Goal: Information Seeking & Learning: Check status

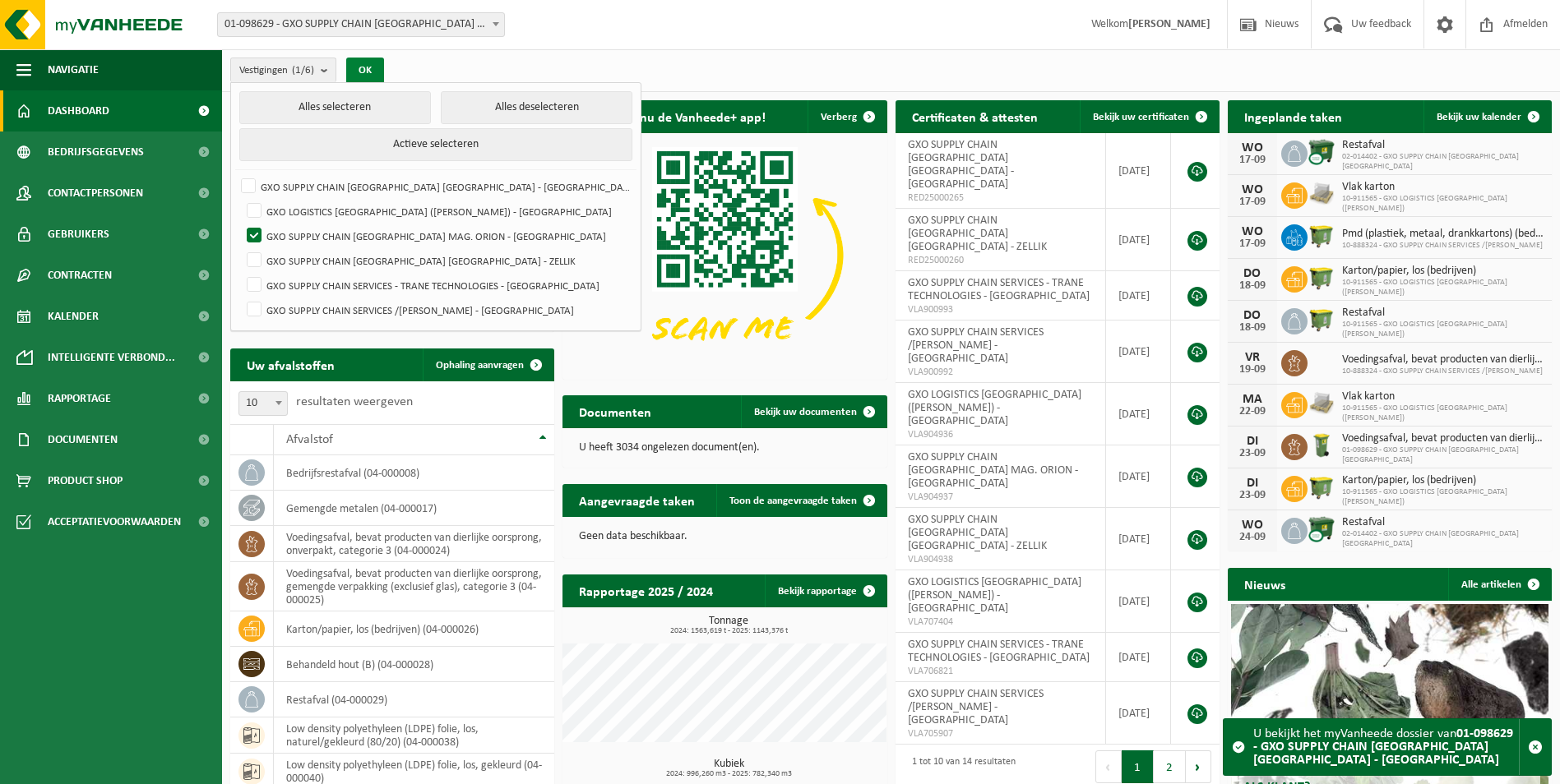
click at [364, 70] on button "OK" at bounding box center [365, 71] width 38 height 27
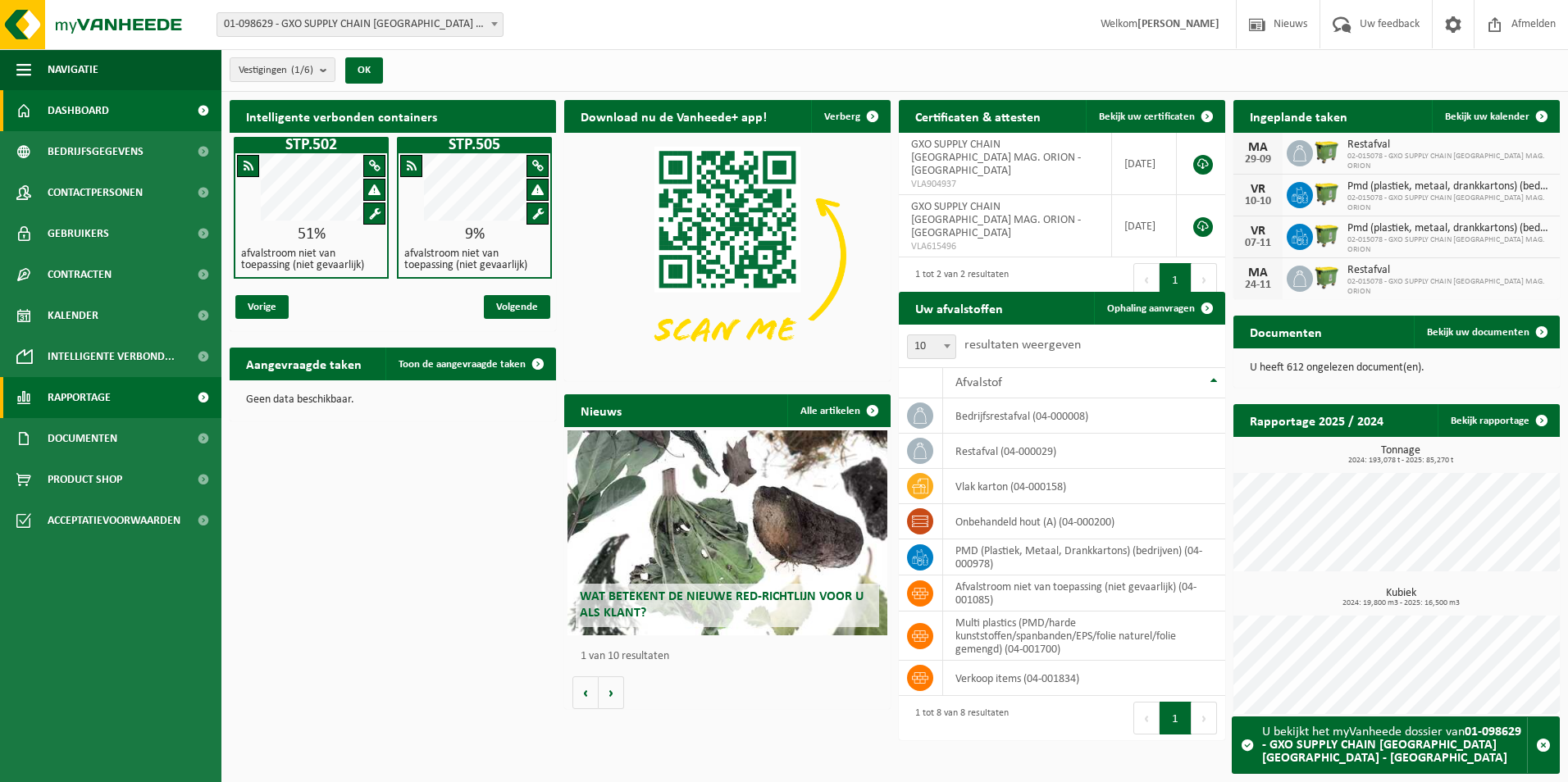
click at [203, 399] on span at bounding box center [203, 397] width 37 height 41
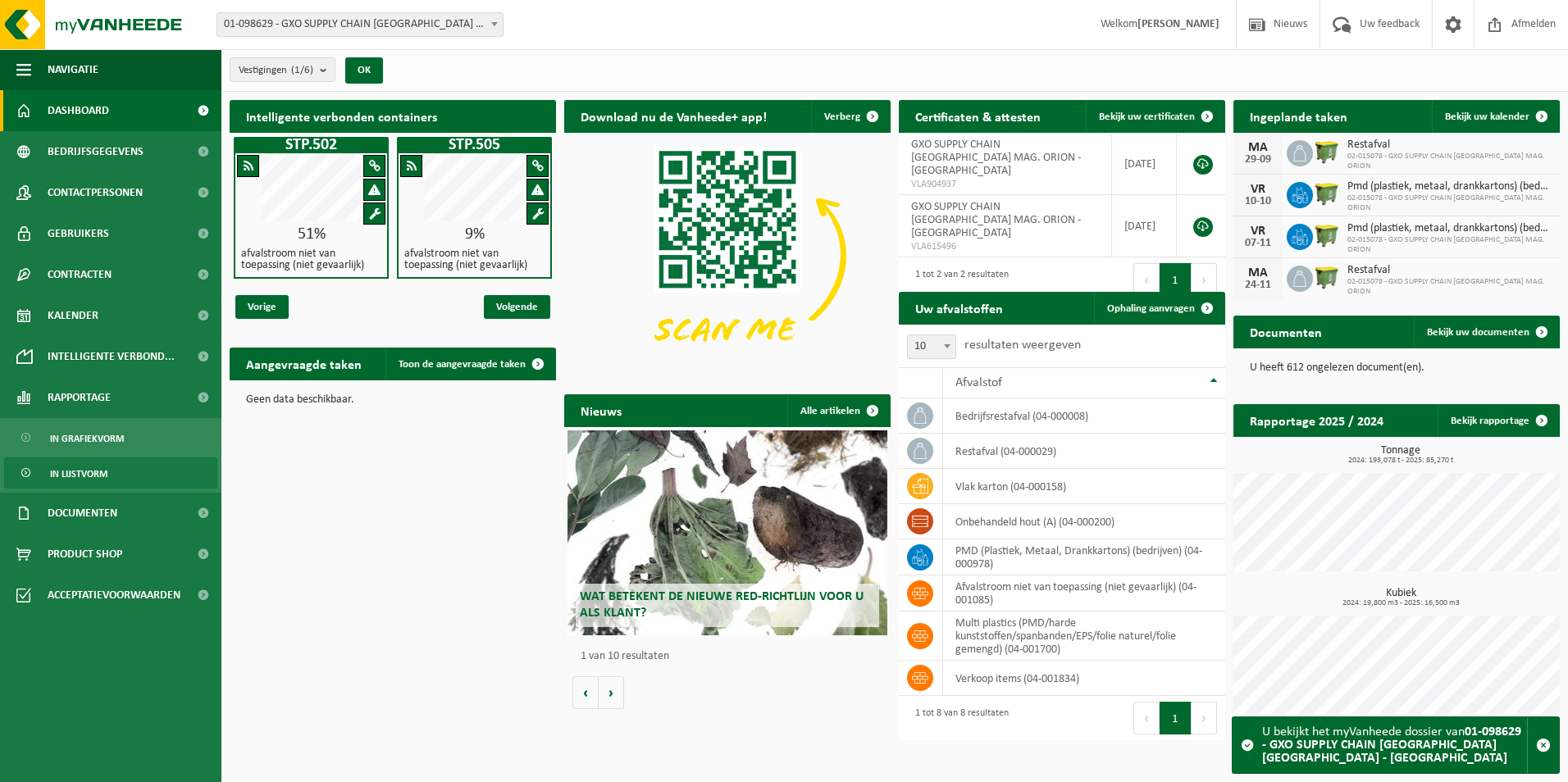
click at [146, 472] on link "In lijstvorm" at bounding box center [111, 472] width 213 height 31
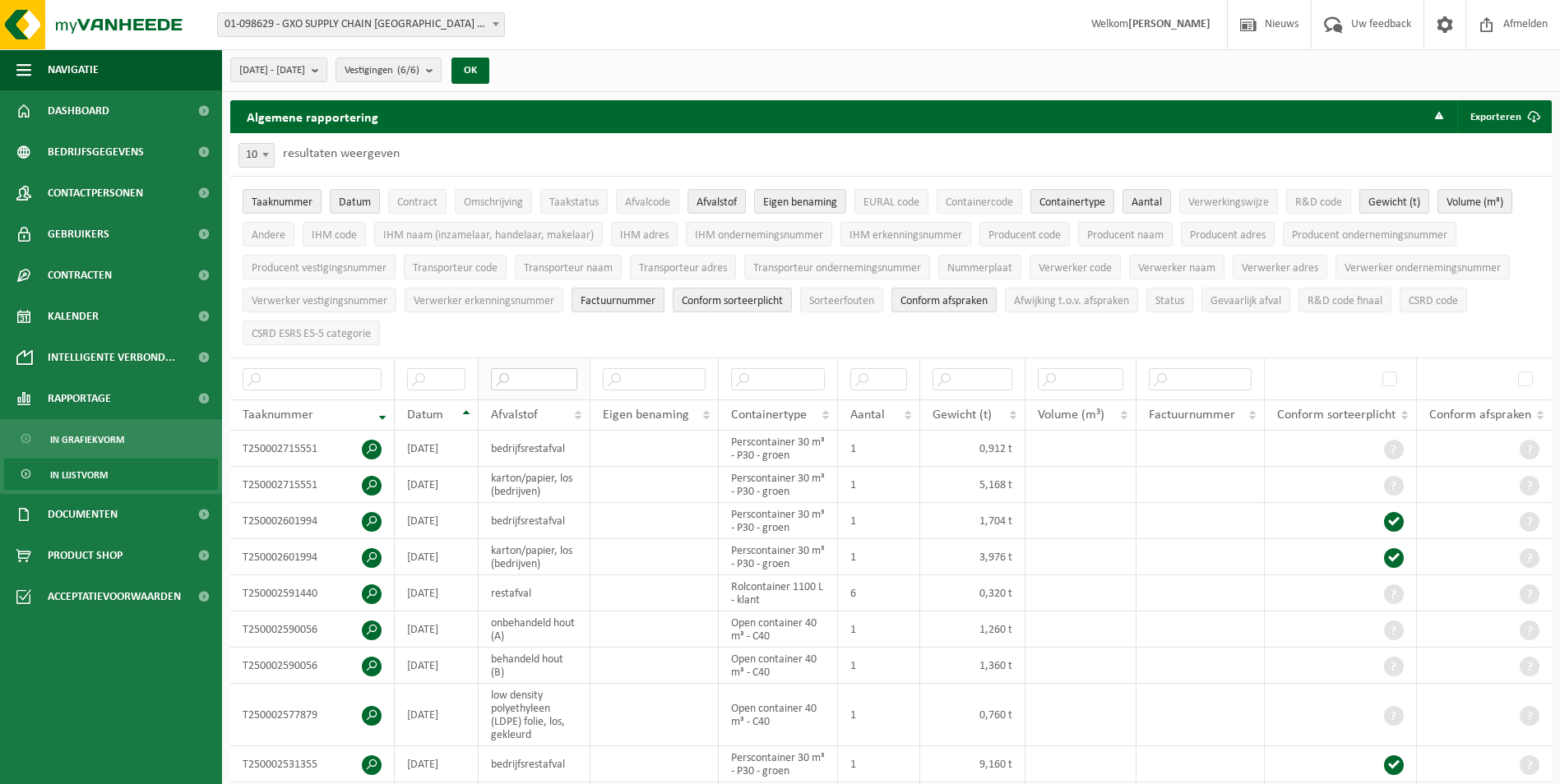
click at [543, 376] on input "text" at bounding box center [534, 379] width 86 height 23
click at [441, 74] on b "submit" at bounding box center [433, 70] width 15 height 23
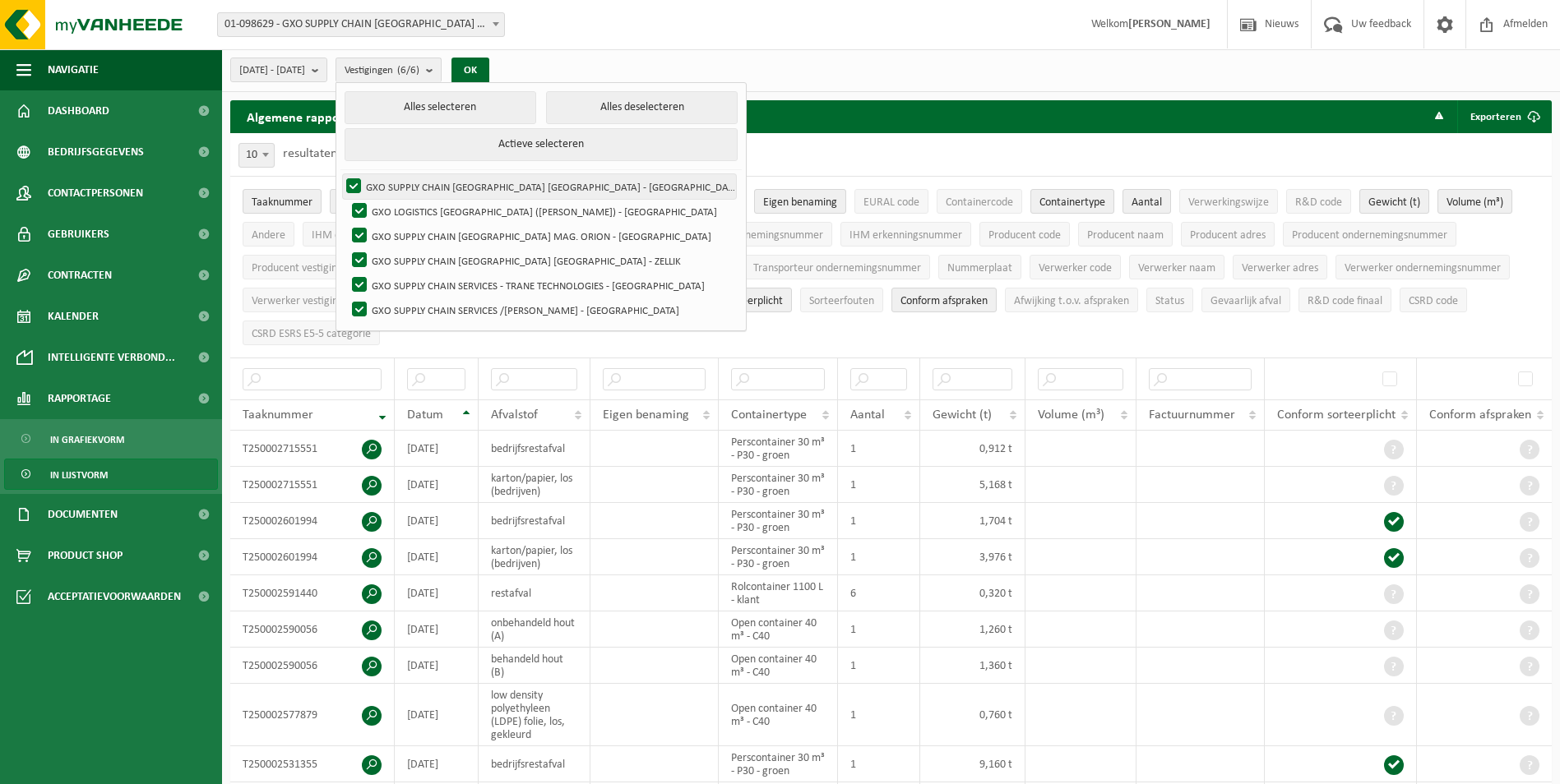
click at [400, 180] on label "GXO SUPPLY CHAIN [GEOGRAPHIC_DATA] [GEOGRAPHIC_DATA] - [GEOGRAPHIC_DATA]" at bounding box center [539, 187] width 393 height 25
click at [341, 175] on input "GXO SUPPLY CHAIN [GEOGRAPHIC_DATA] [GEOGRAPHIC_DATA] - [GEOGRAPHIC_DATA]" at bounding box center [340, 174] width 1 height 1
click at [403, 180] on label "GXO SUPPLY CHAIN [GEOGRAPHIC_DATA] [GEOGRAPHIC_DATA] - [GEOGRAPHIC_DATA]" at bounding box center [539, 187] width 393 height 25
click at [341, 175] on input "GXO SUPPLY CHAIN [GEOGRAPHIC_DATA] [GEOGRAPHIC_DATA] - [GEOGRAPHIC_DATA]" at bounding box center [340, 174] width 1 height 1
click at [575, 111] on button "Alles deselecteren" at bounding box center [641, 107] width 191 height 33
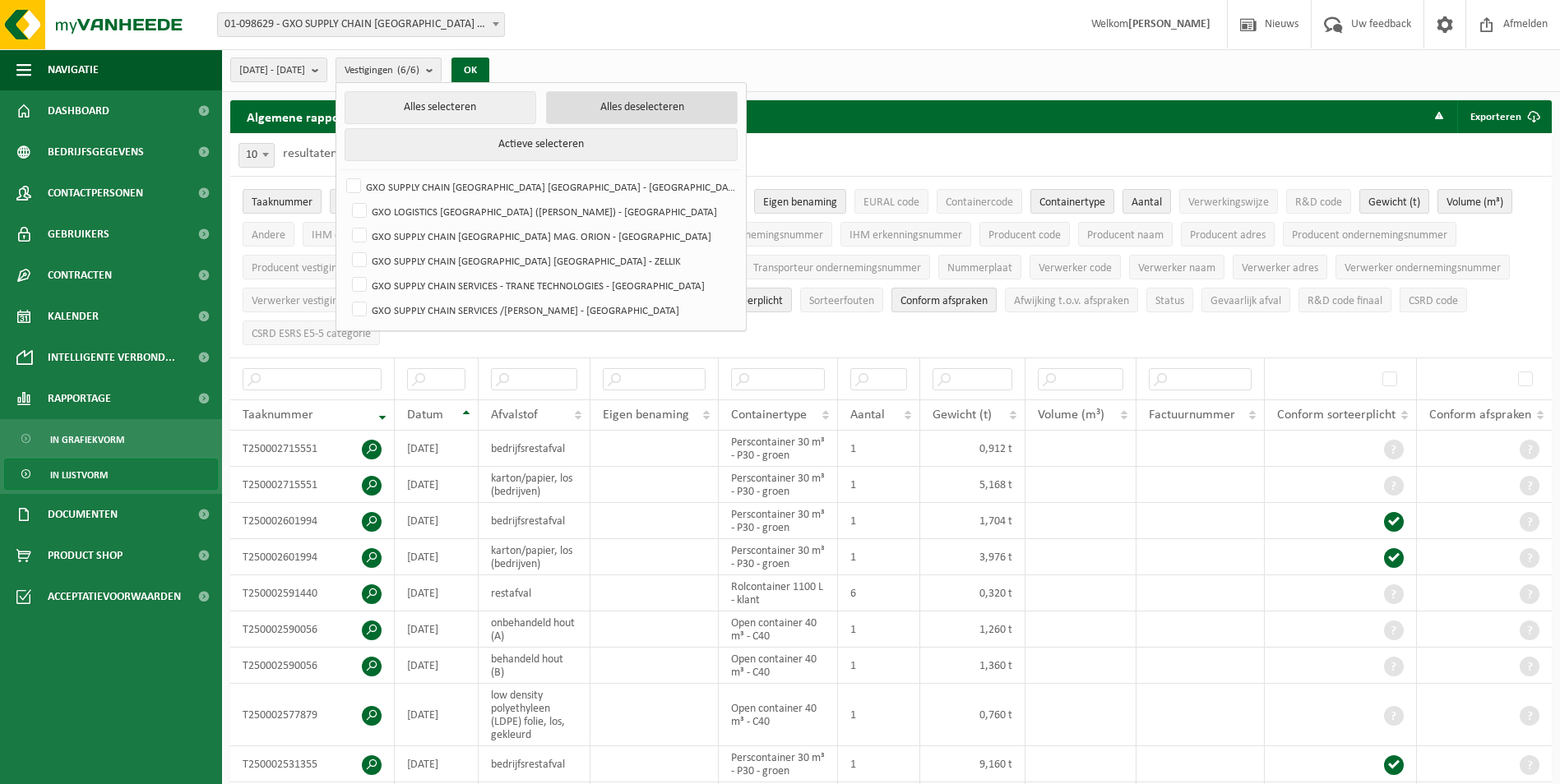
checkbox input "false"
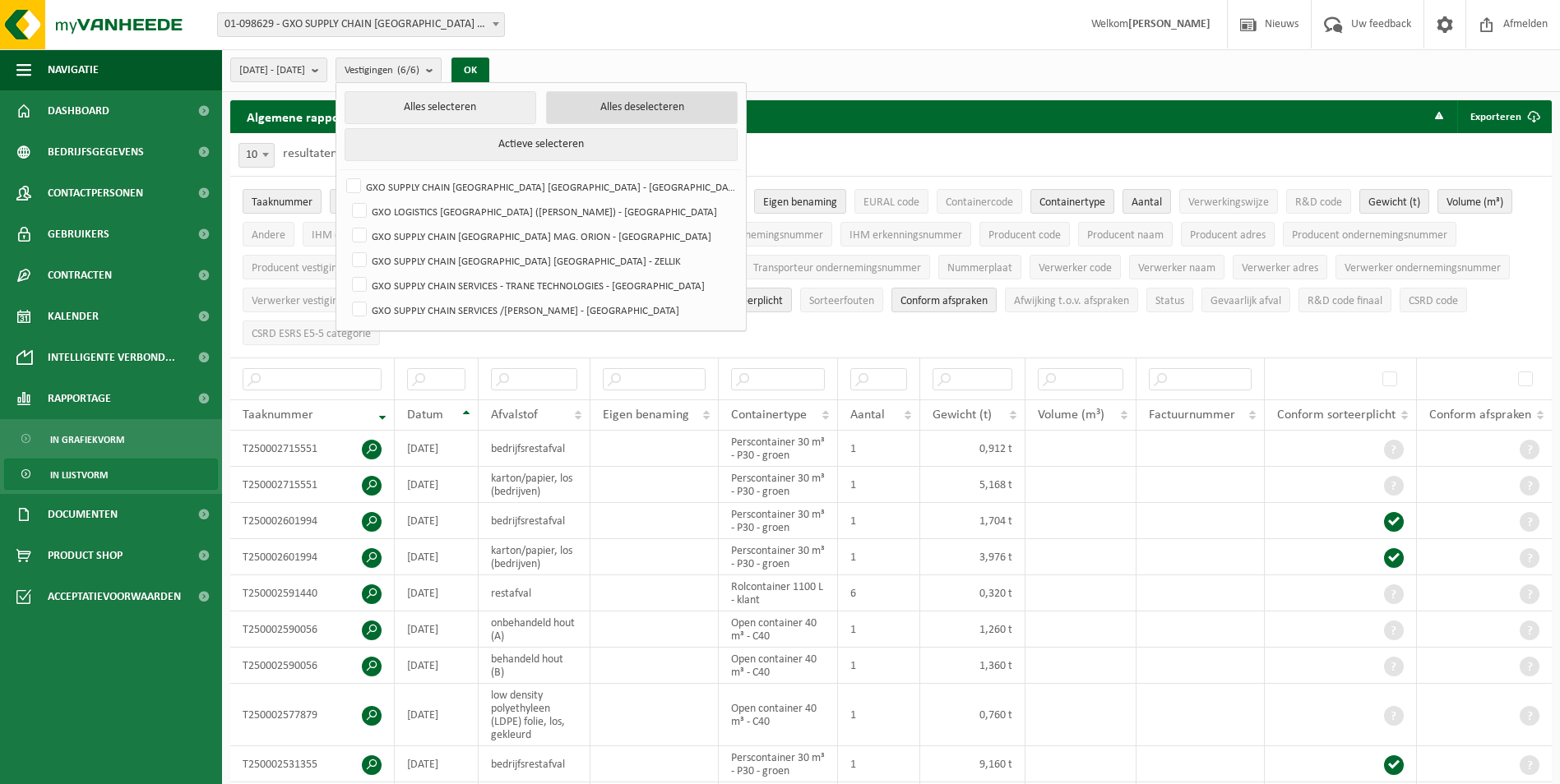
checkbox input "false"
click at [396, 240] on label "GXO SUPPLY CHAIN [GEOGRAPHIC_DATA] MAG. ORION - [GEOGRAPHIC_DATA]" at bounding box center [543, 236] width 387 height 25
click at [347, 224] on input "GXO SUPPLY CHAIN [GEOGRAPHIC_DATA] MAG. ORION - [GEOGRAPHIC_DATA]" at bounding box center [346, 223] width 1 height 1
checkbox input "true"
click at [489, 68] on button "OK" at bounding box center [470, 71] width 38 height 27
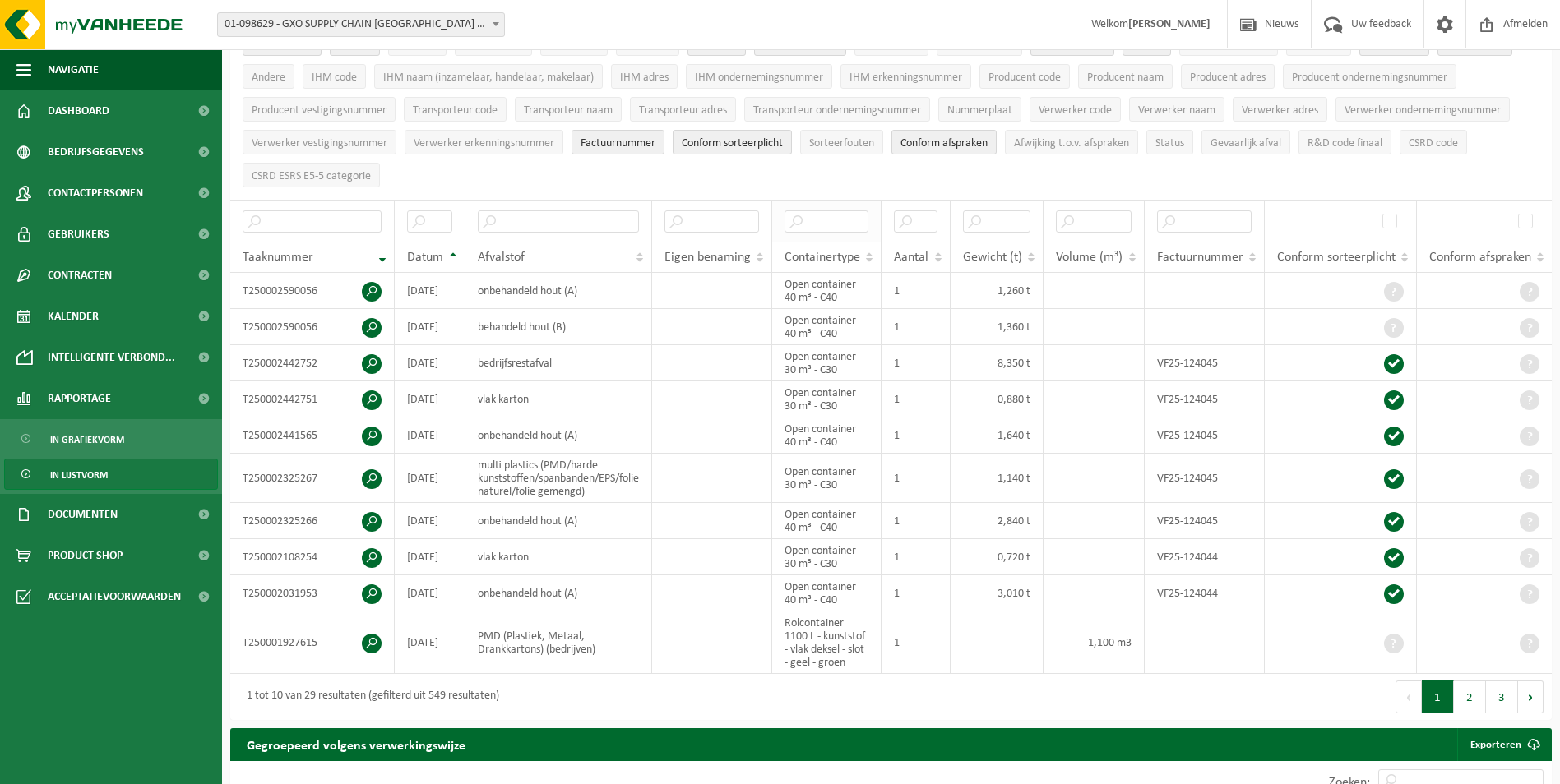
scroll to position [164, 0]
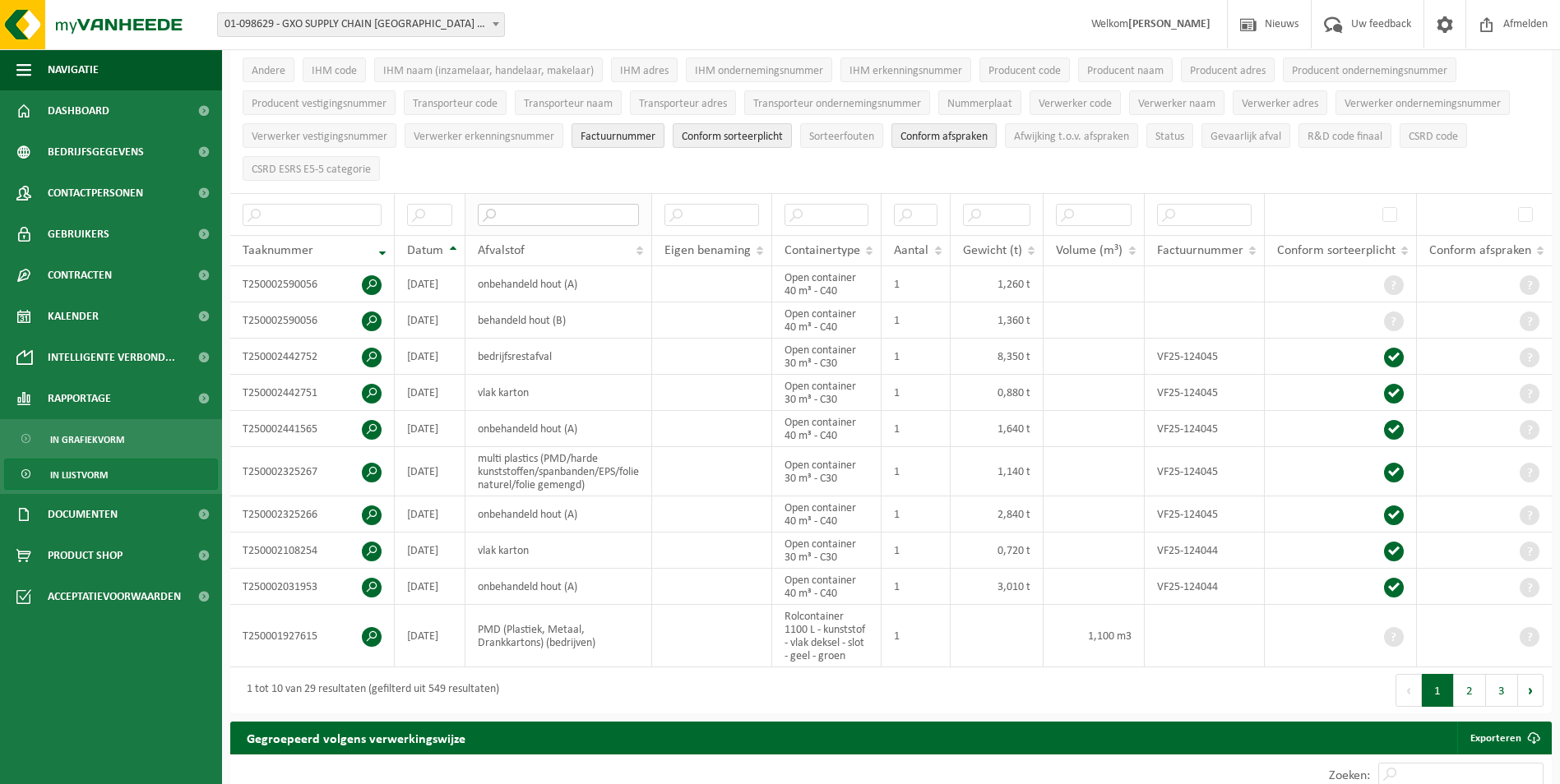
click at [562, 212] on input "text" at bounding box center [558, 215] width 161 height 23
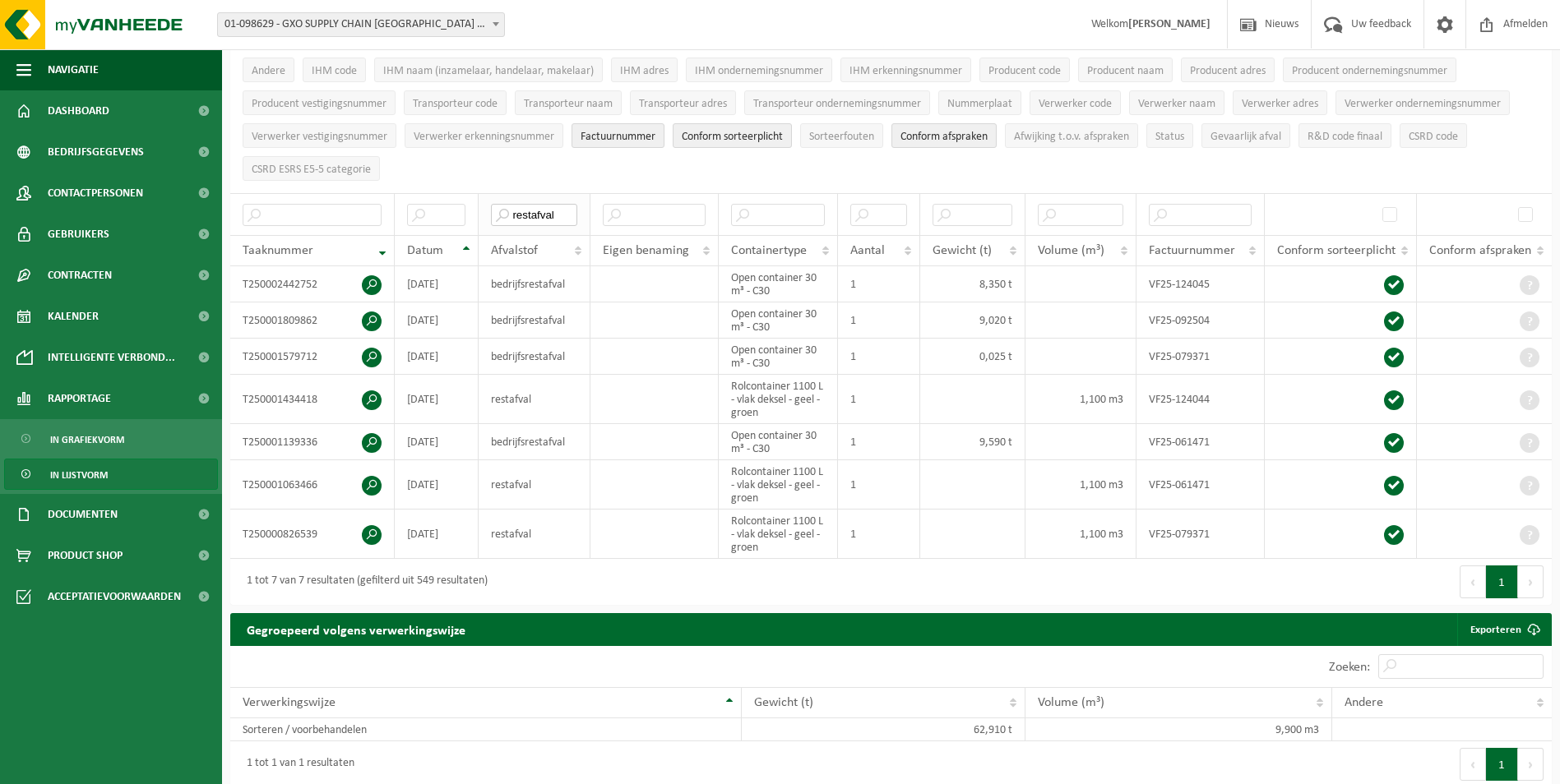
type input "restafval"
drag, startPoint x: 566, startPoint y: 213, endPoint x: 503, endPoint y: 204, distance: 63.6
click at [503, 204] on input "restafval" at bounding box center [534, 215] width 86 height 23
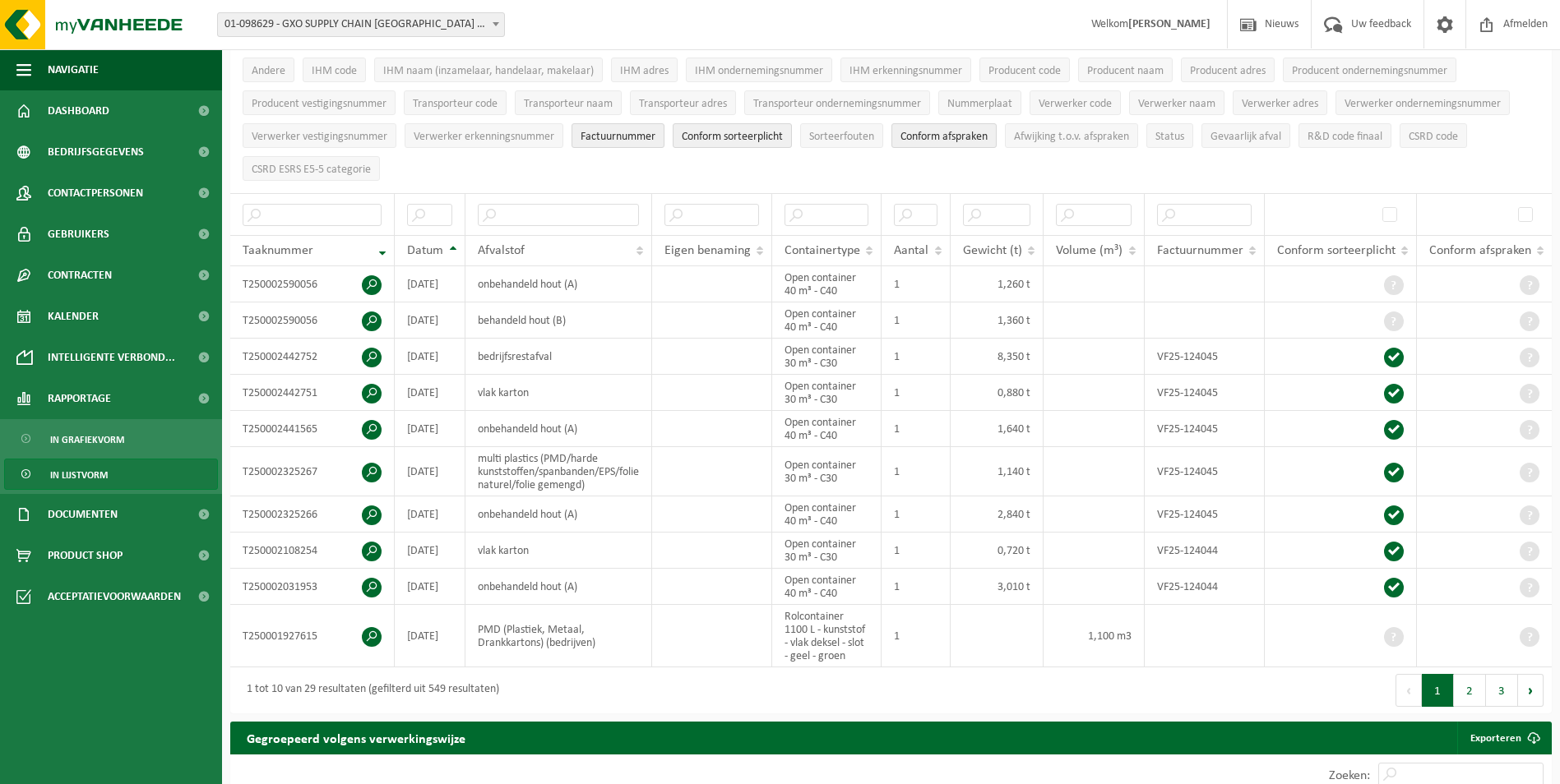
click at [116, 478] on link "In lijstvorm" at bounding box center [111, 473] width 214 height 31
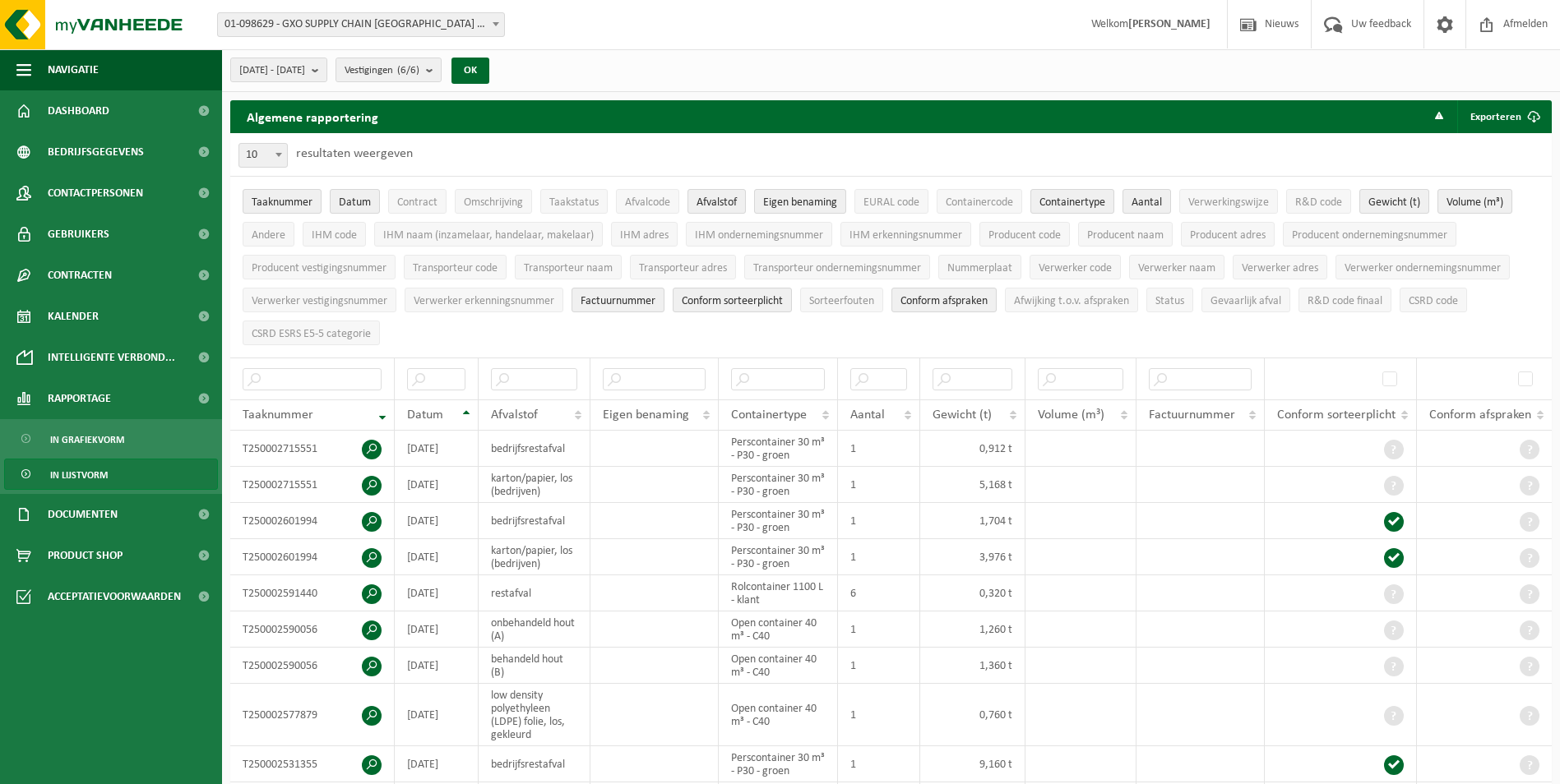
click at [92, 469] on span "In lijstvorm" at bounding box center [79, 474] width 58 height 31
click at [441, 73] on b "submit" at bounding box center [433, 70] width 15 height 23
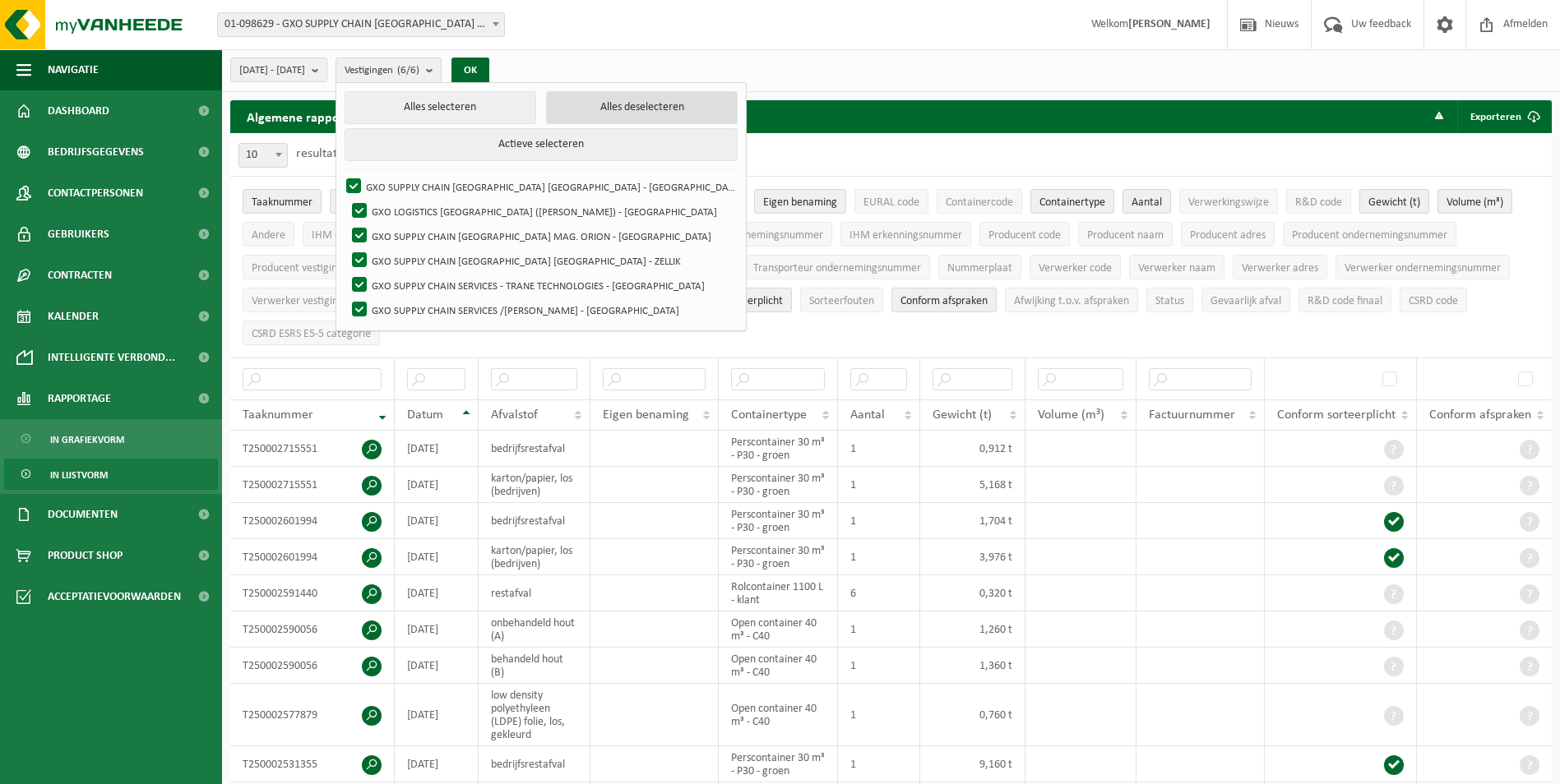
click at [600, 108] on button "Alles deselecteren" at bounding box center [641, 107] width 191 height 33
checkbox input "false"
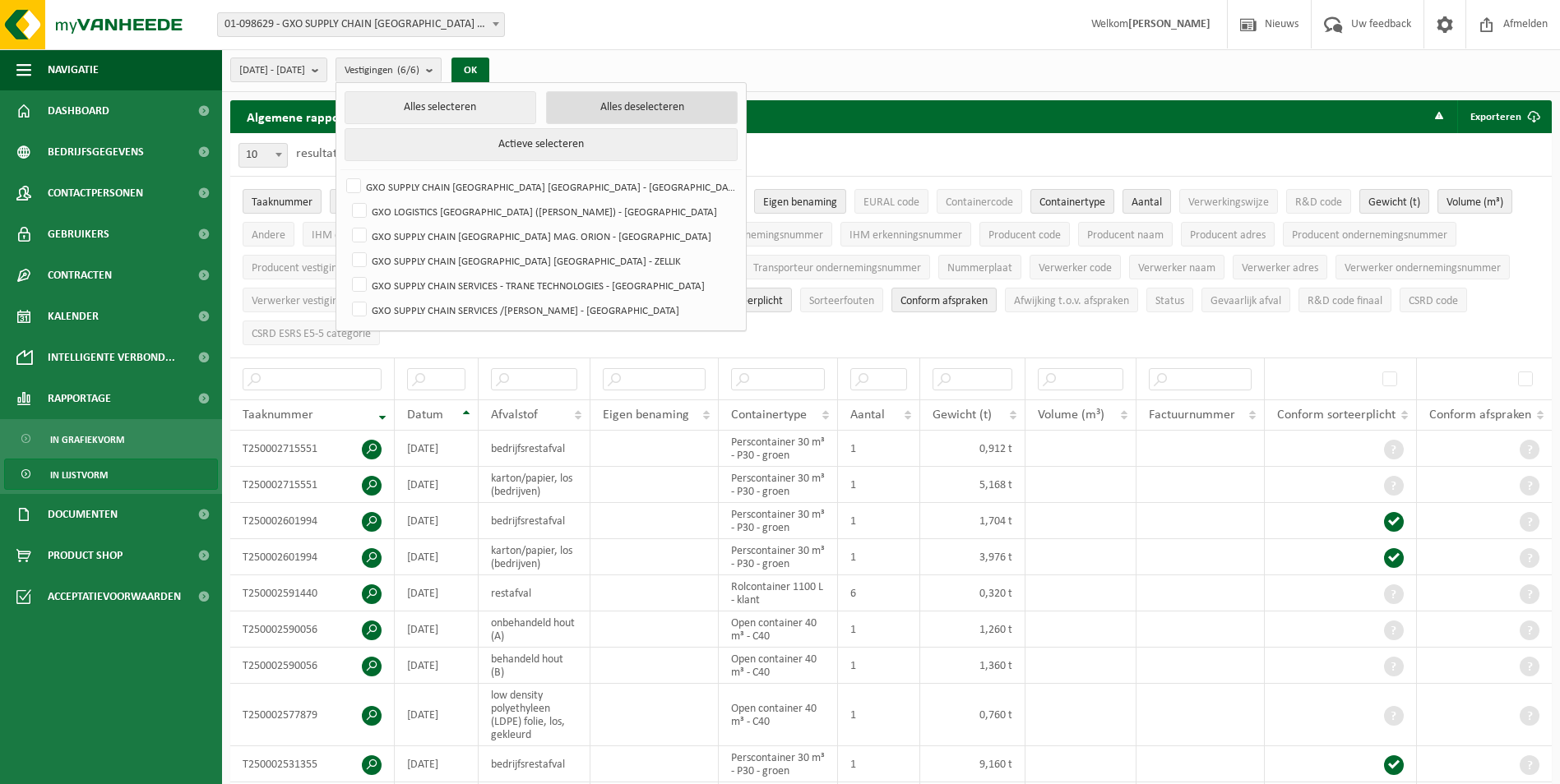
checkbox input "false"
click at [399, 235] on label "GXO SUPPLY CHAIN [GEOGRAPHIC_DATA] MAG. ORION - [GEOGRAPHIC_DATA]" at bounding box center [543, 236] width 387 height 25
click at [347, 224] on input "GXO SUPPLY CHAIN [GEOGRAPHIC_DATA] MAG. ORION - [GEOGRAPHIC_DATA]" at bounding box center [346, 223] width 1 height 1
checkbox input "true"
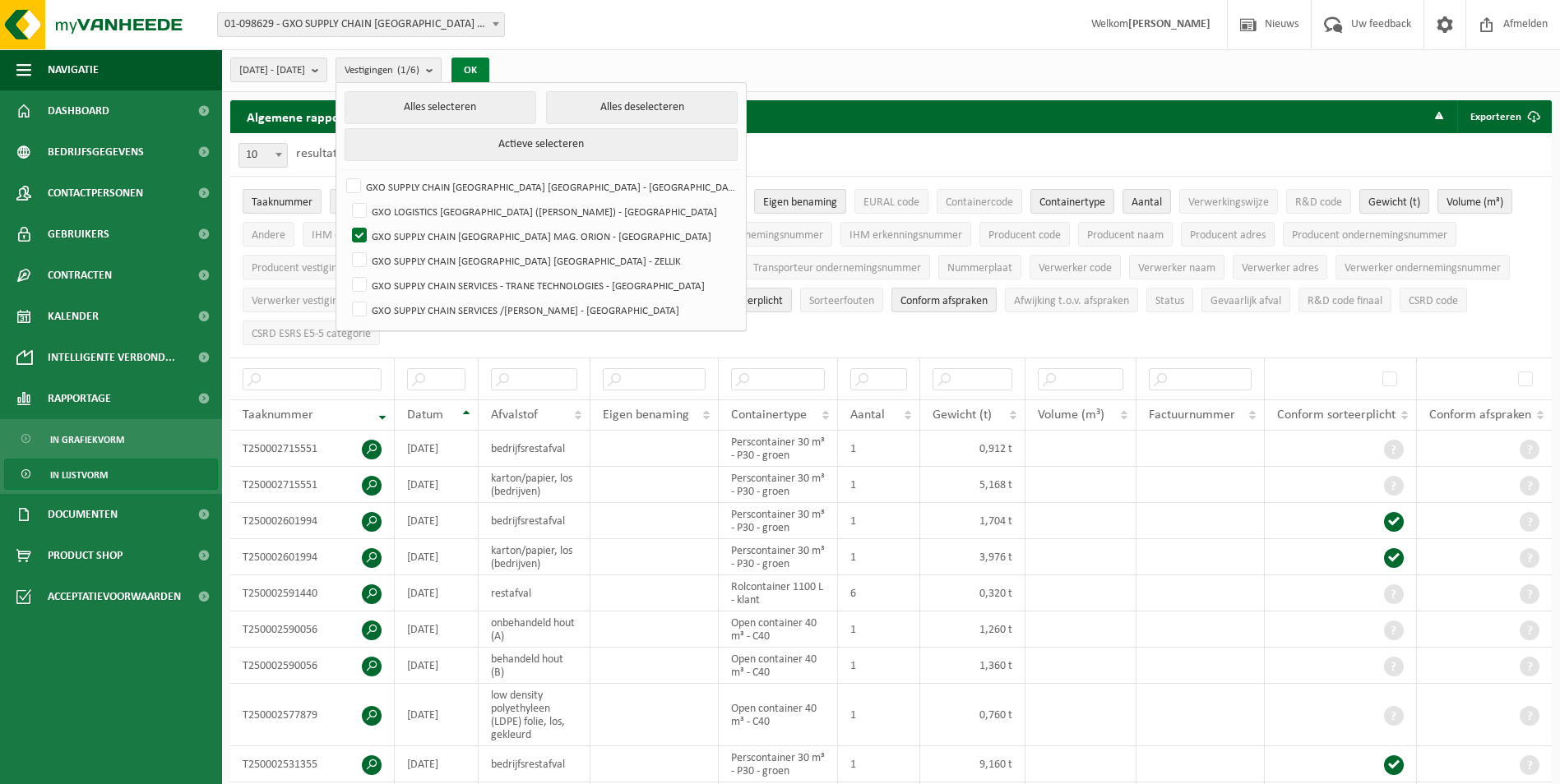
click at [489, 69] on button "OK" at bounding box center [470, 71] width 38 height 27
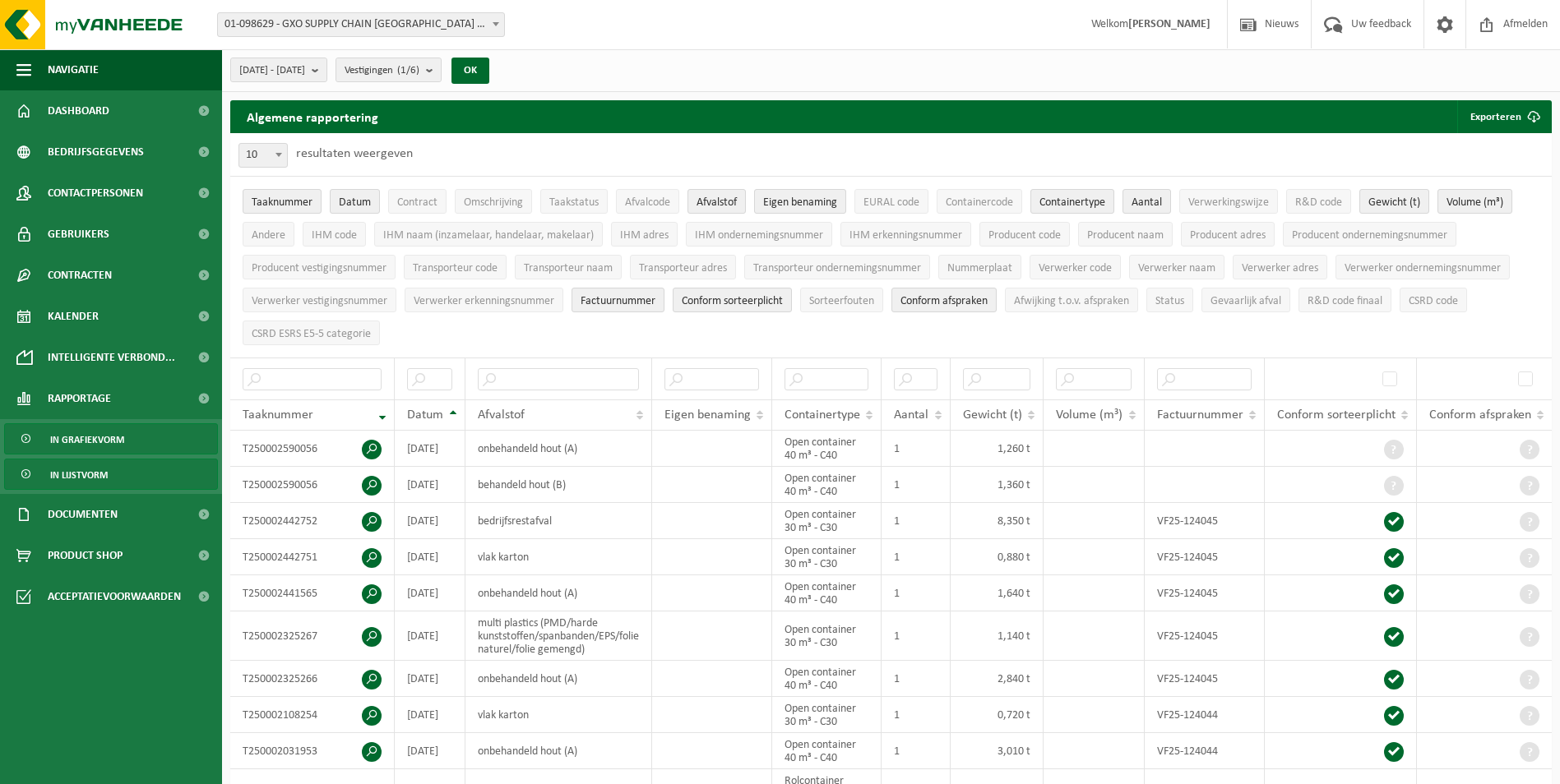
click at [107, 438] on span "In grafiekvorm" at bounding box center [87, 439] width 74 height 31
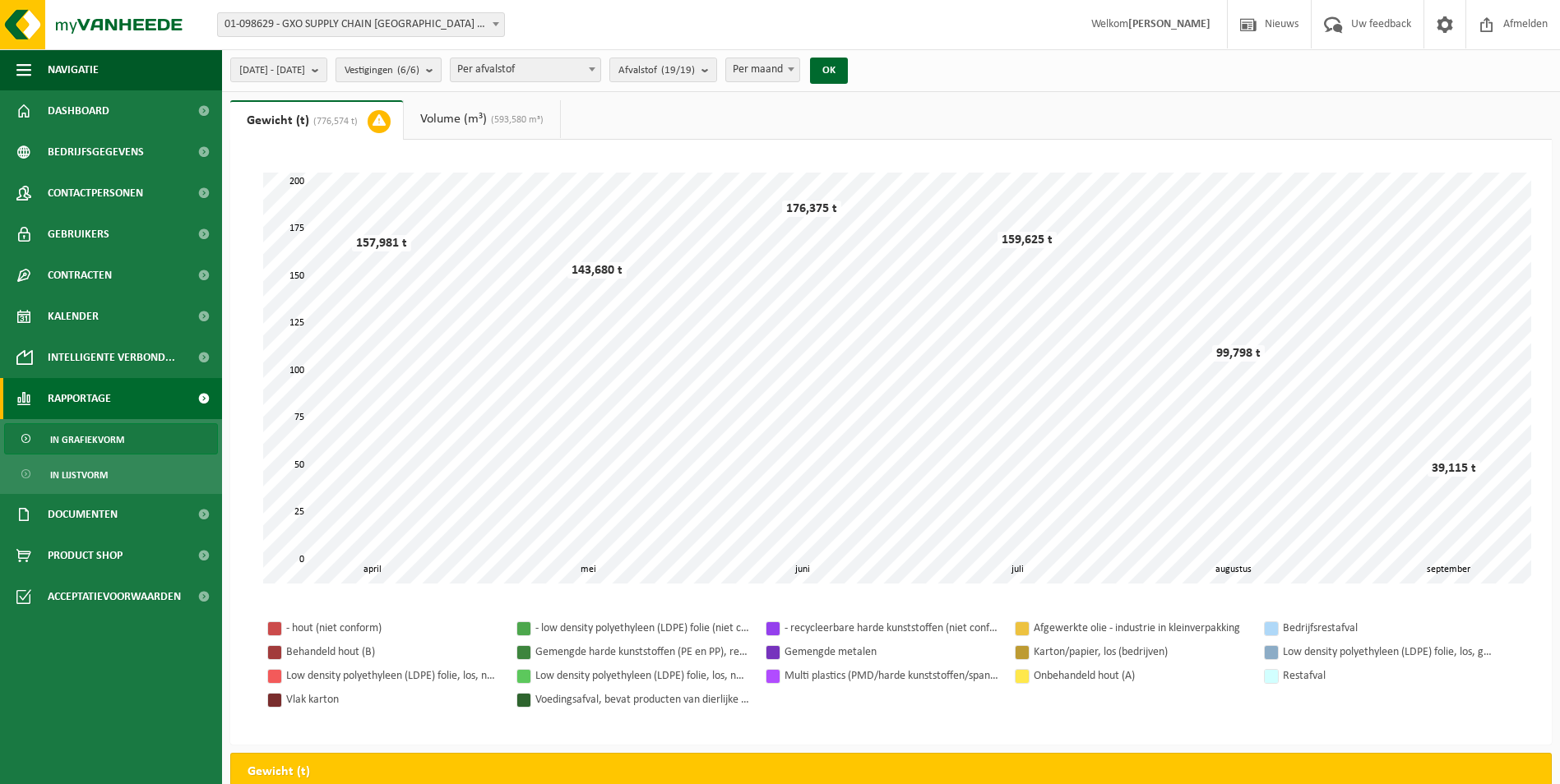
click at [441, 65] on b "submit" at bounding box center [433, 70] width 15 height 23
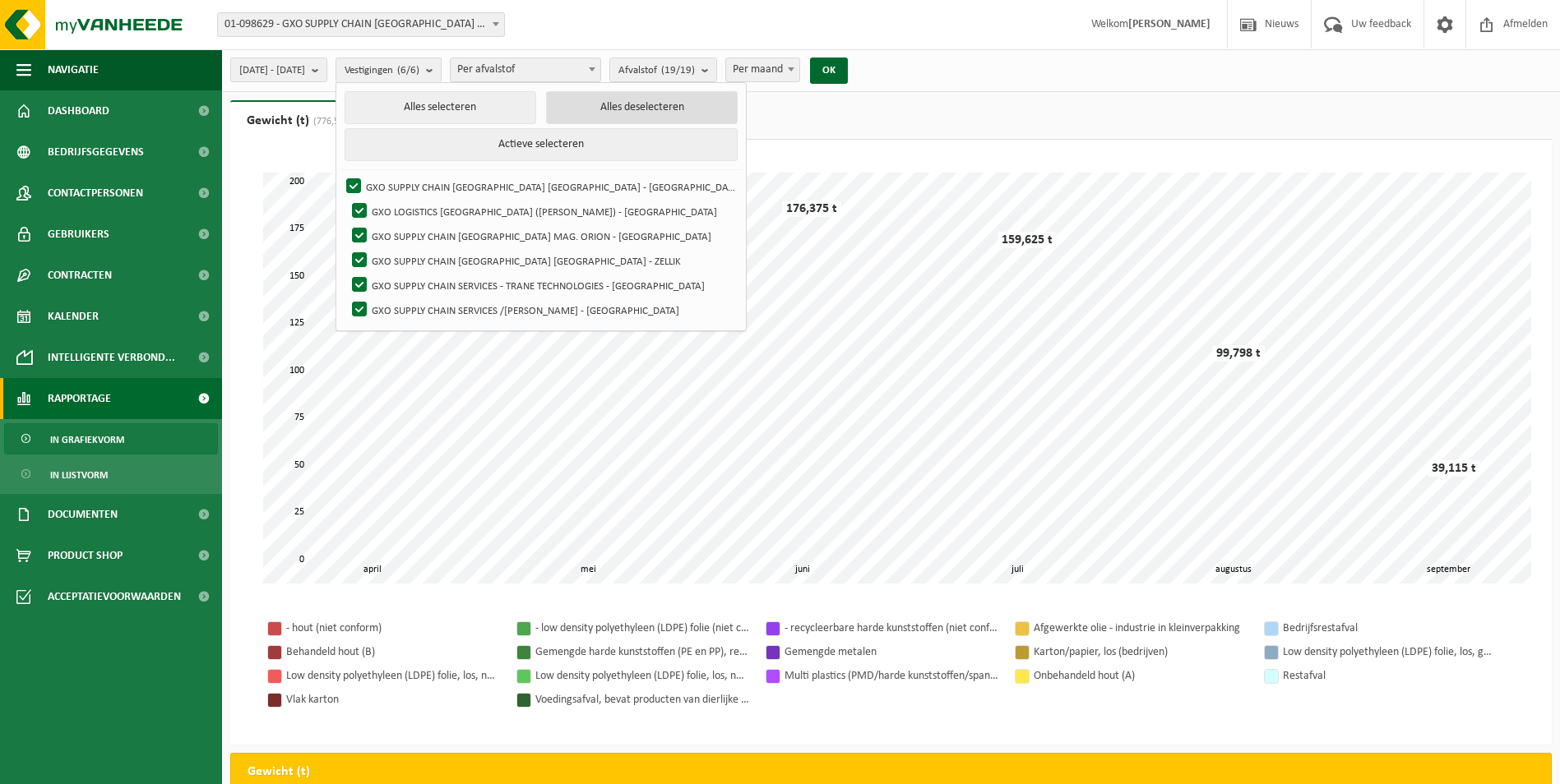
click at [605, 106] on button "Alles deselecteren" at bounding box center [641, 107] width 191 height 33
checkbox input "false"
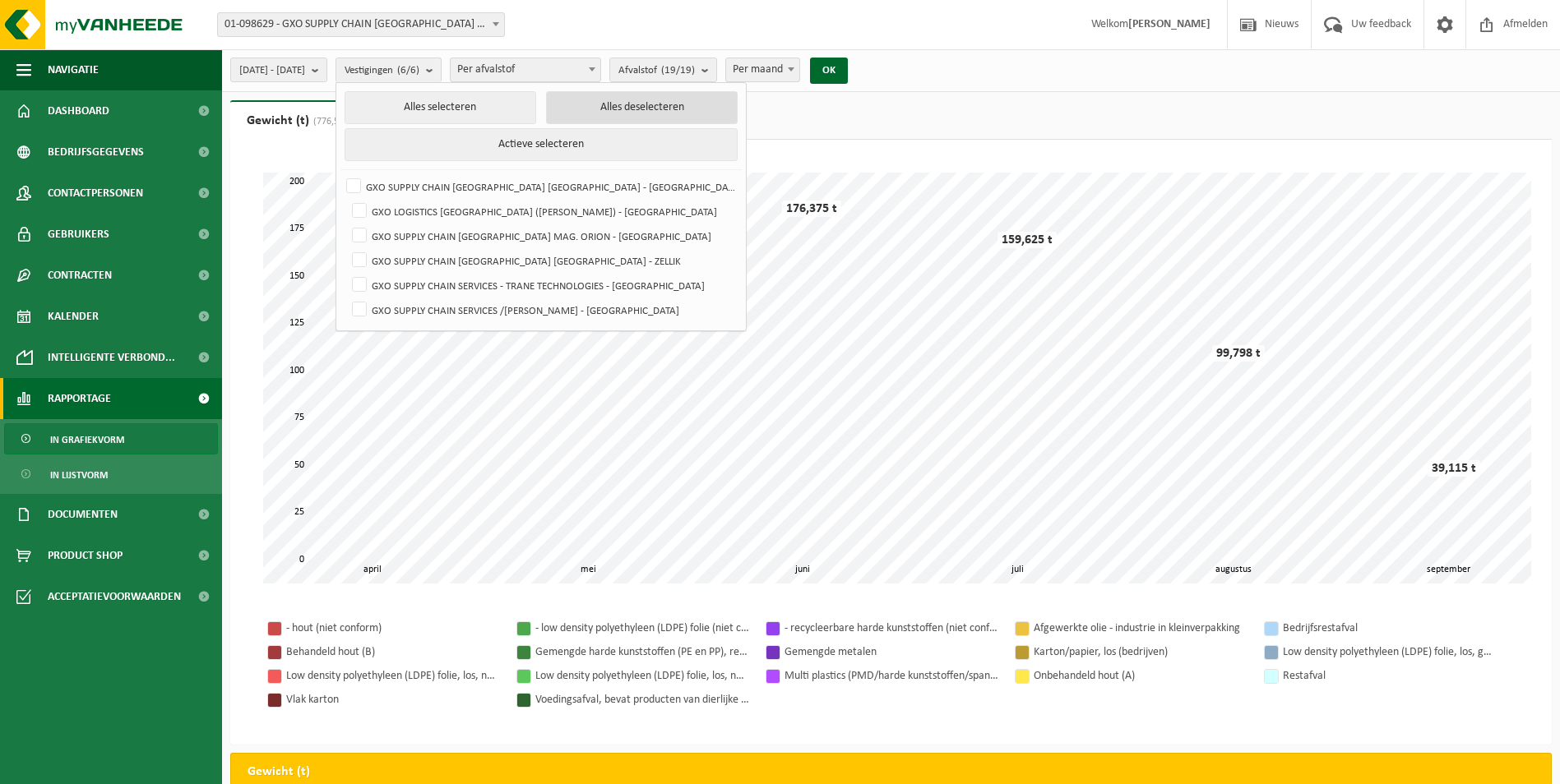
checkbox input "false"
click at [404, 235] on label "GXO SUPPLY CHAIN [GEOGRAPHIC_DATA] MAG. ORION - [GEOGRAPHIC_DATA]" at bounding box center [543, 236] width 387 height 25
click at [347, 224] on input "GXO SUPPLY CHAIN [GEOGRAPHIC_DATA] MAG. ORION - [GEOGRAPHIC_DATA]" at bounding box center [346, 223] width 1 height 1
checkbox input "true"
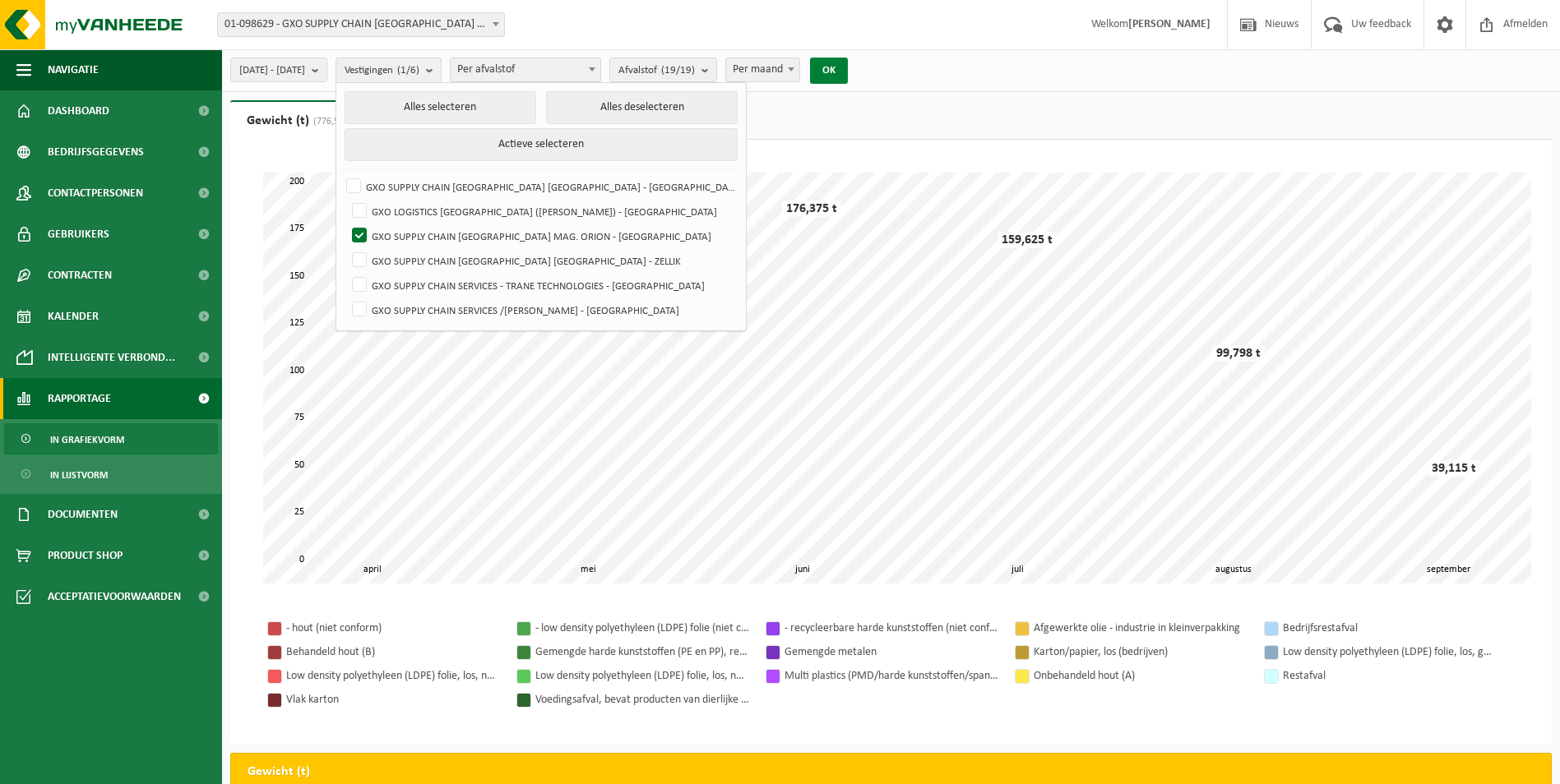
click at [848, 72] on button "OK" at bounding box center [828, 71] width 38 height 27
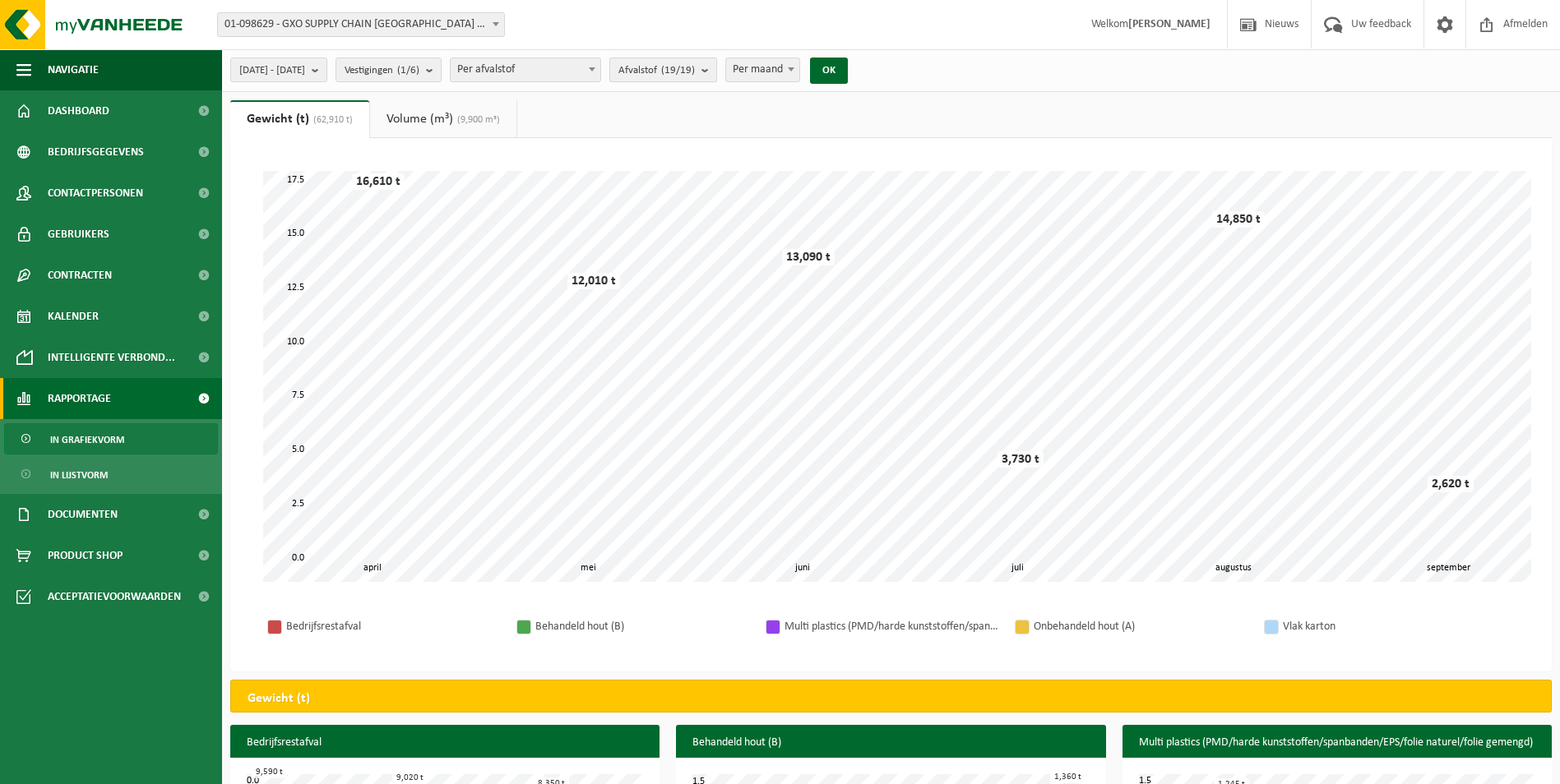
click at [717, 69] on b "submit" at bounding box center [709, 70] width 15 height 23
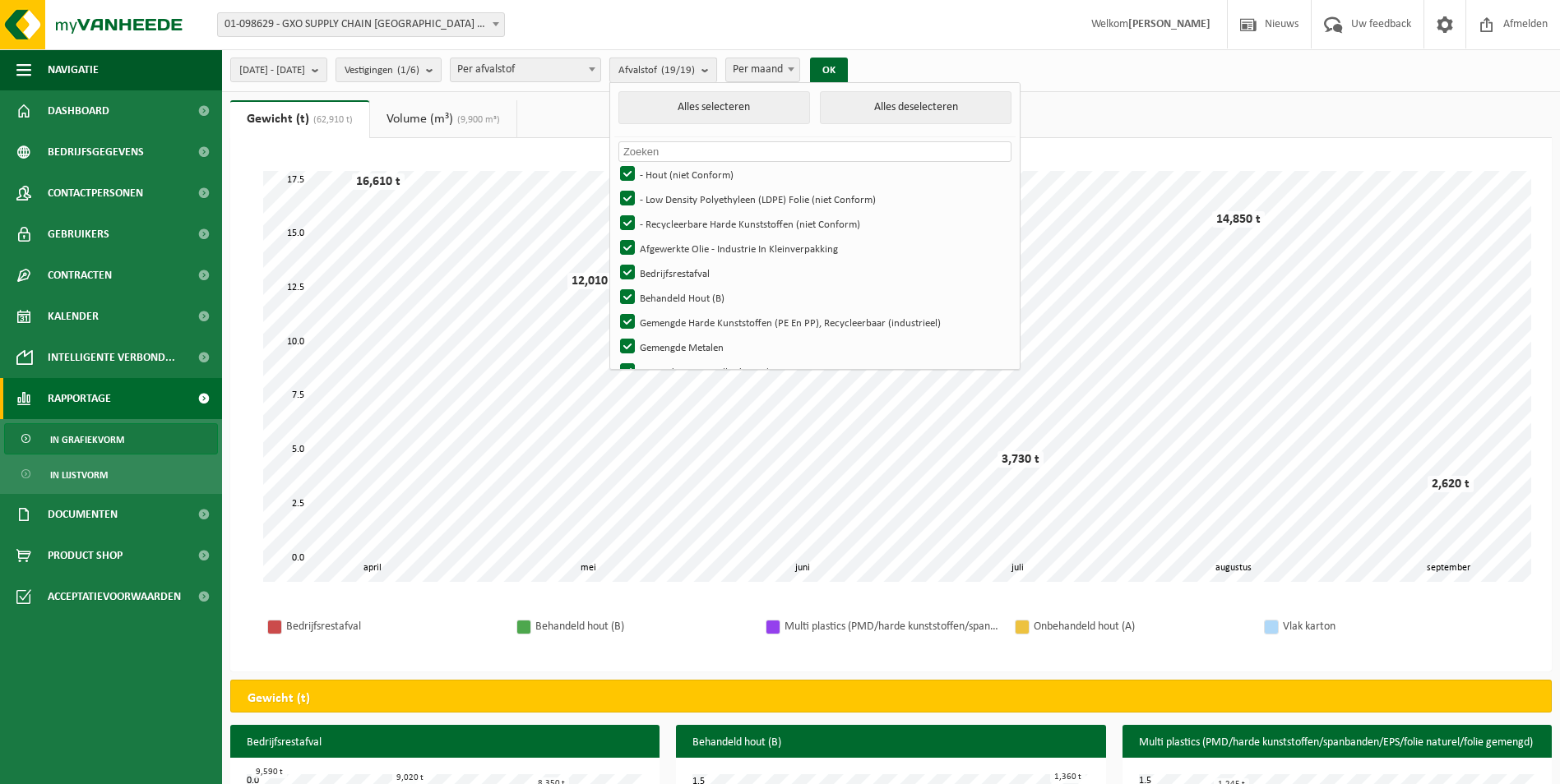
click at [717, 68] on button "Afvalstof (19/19)" at bounding box center [663, 70] width 108 height 25
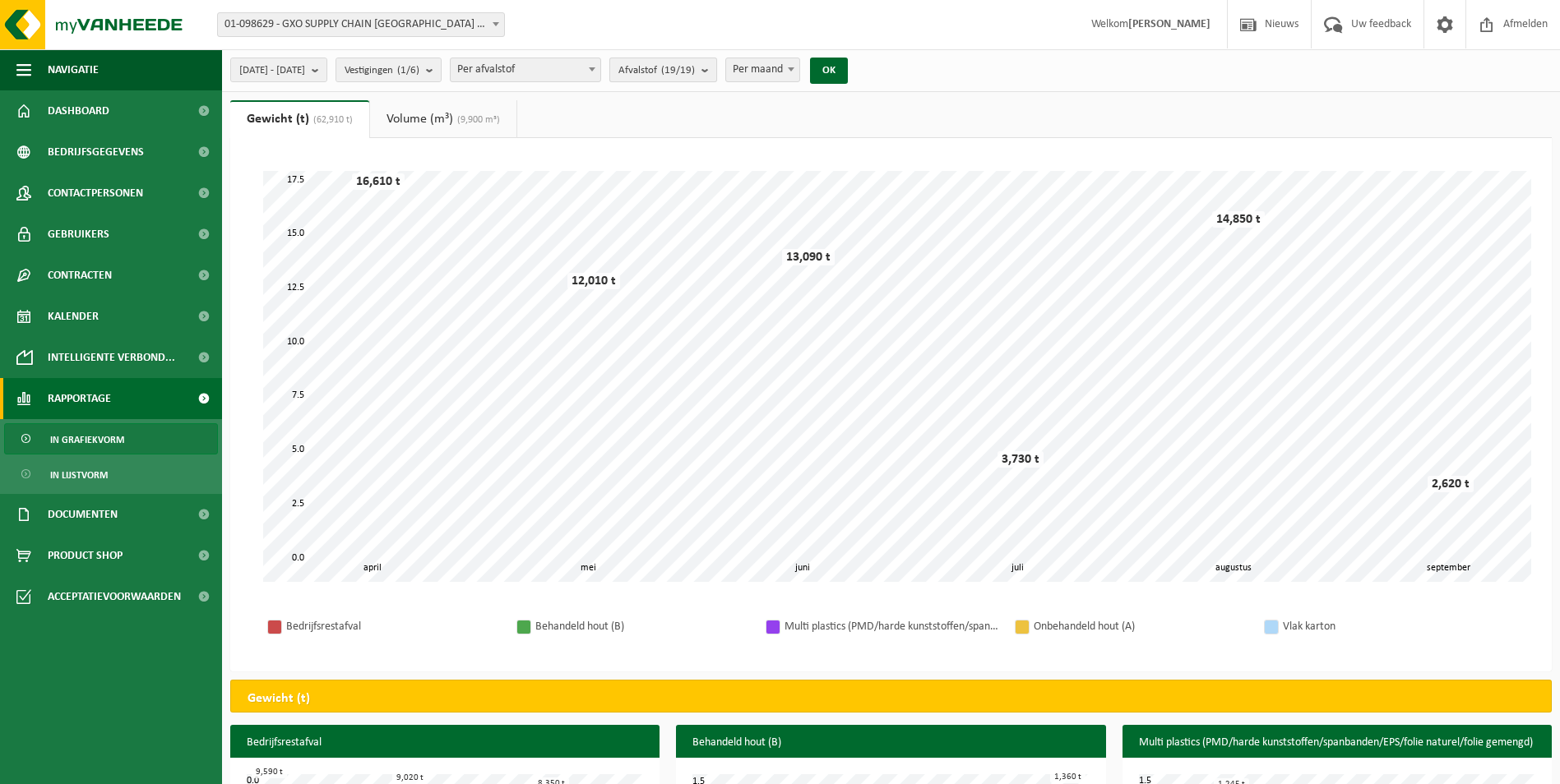
click at [717, 71] on b "submit" at bounding box center [709, 70] width 15 height 23
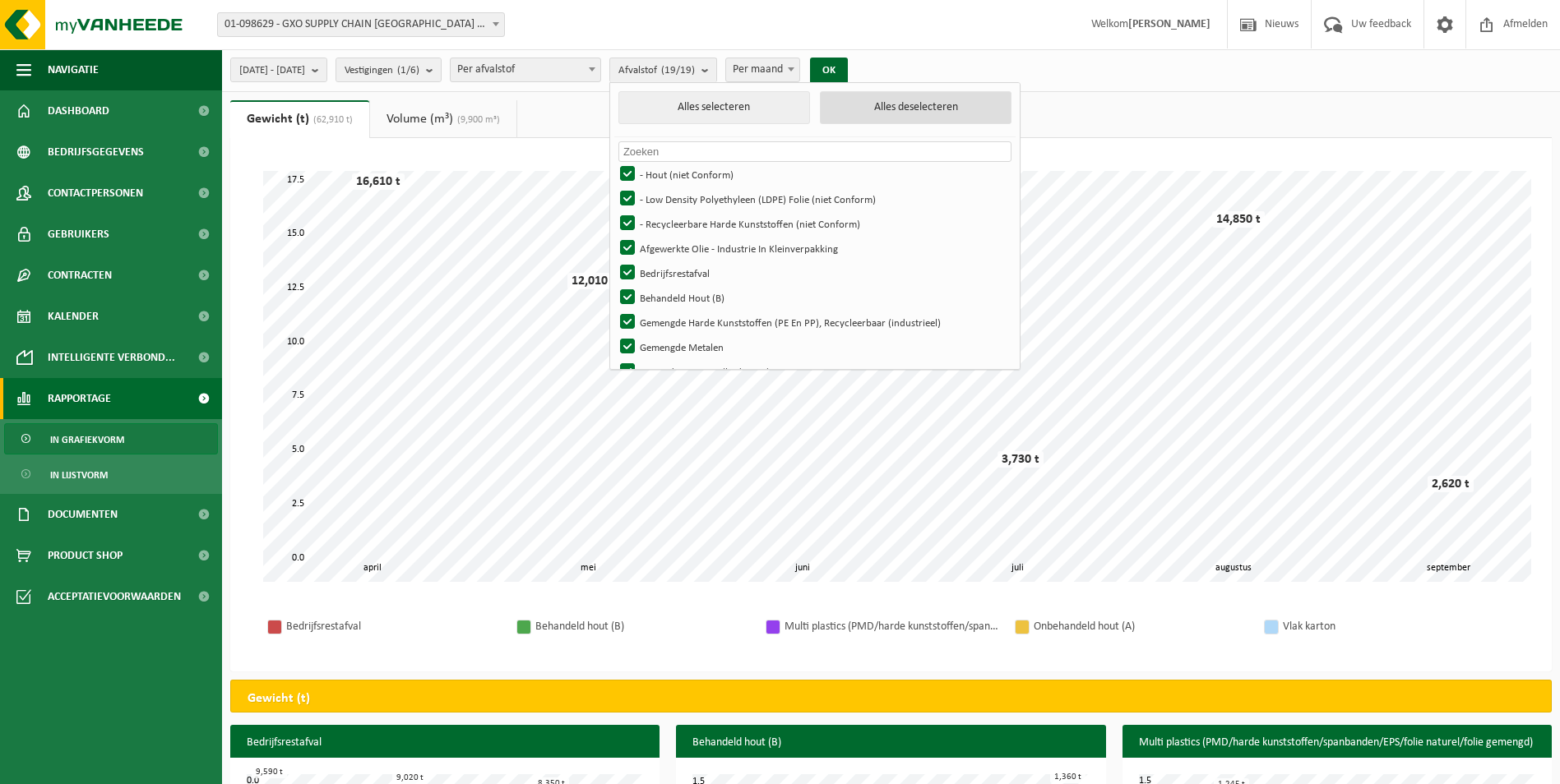
click at [933, 109] on button "Alles deselecteren" at bounding box center [915, 107] width 191 height 33
checkbox input "false"
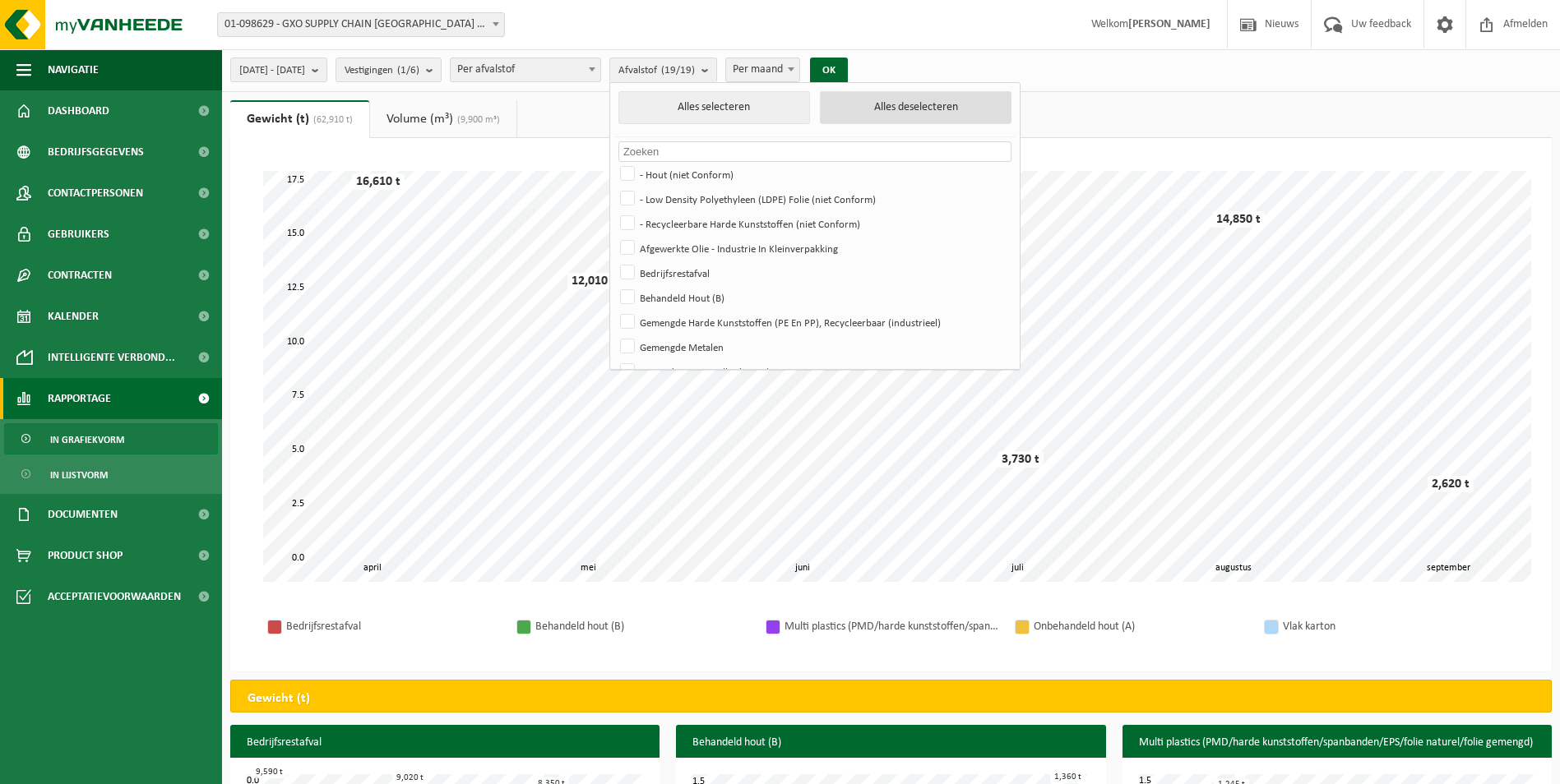
checkbox input "false"
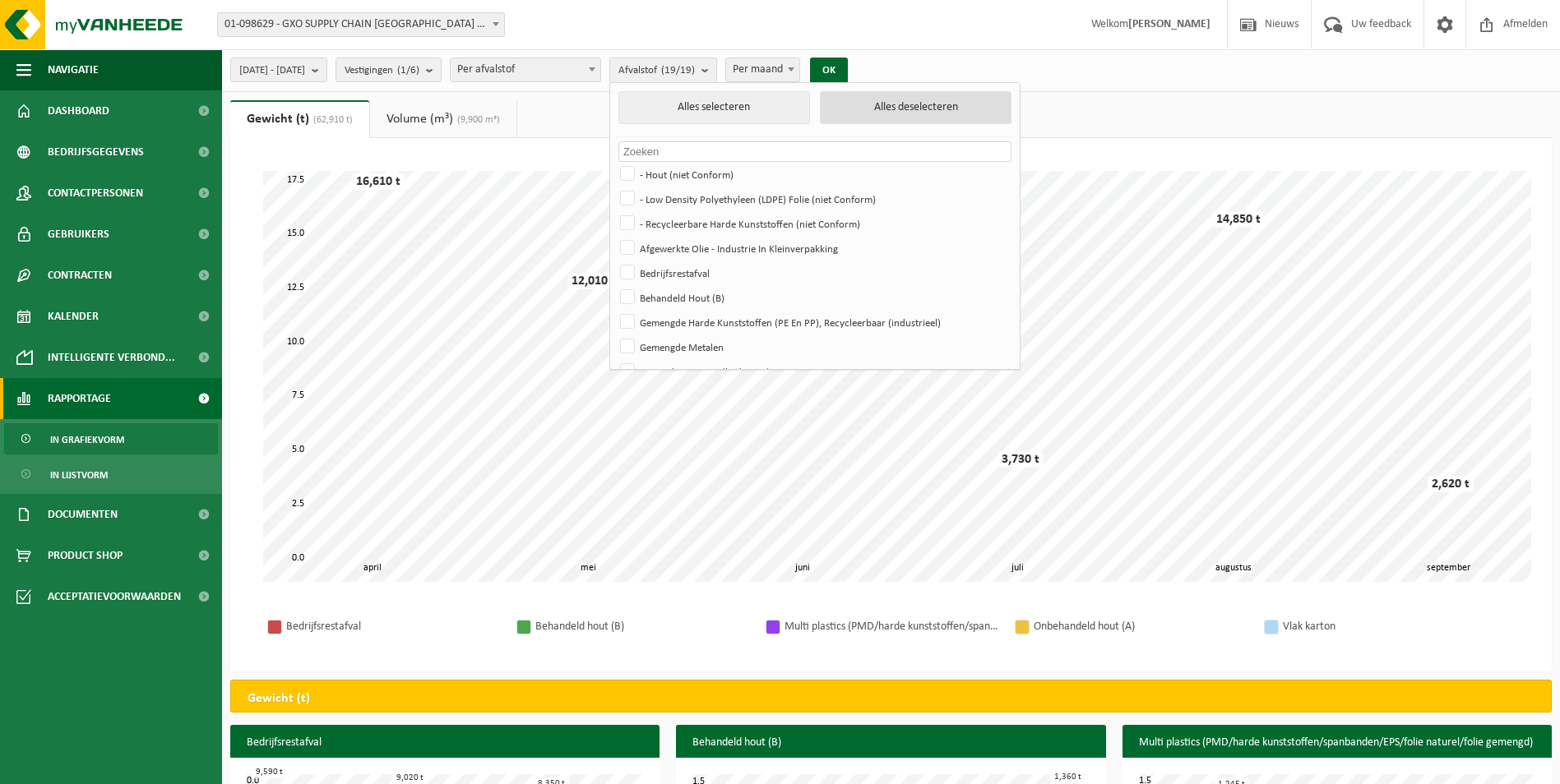
checkbox input "false"
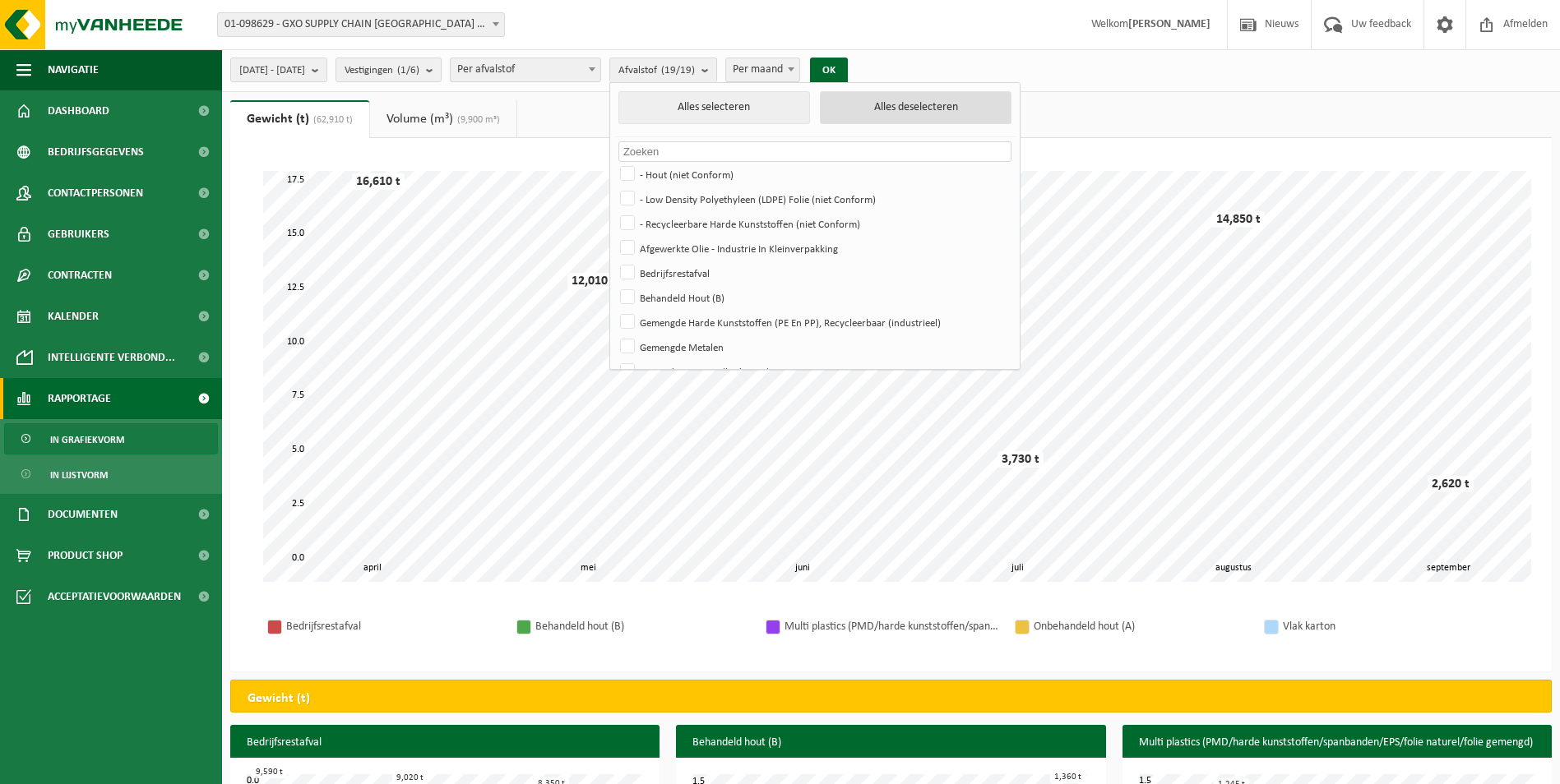
checkbox input "false"
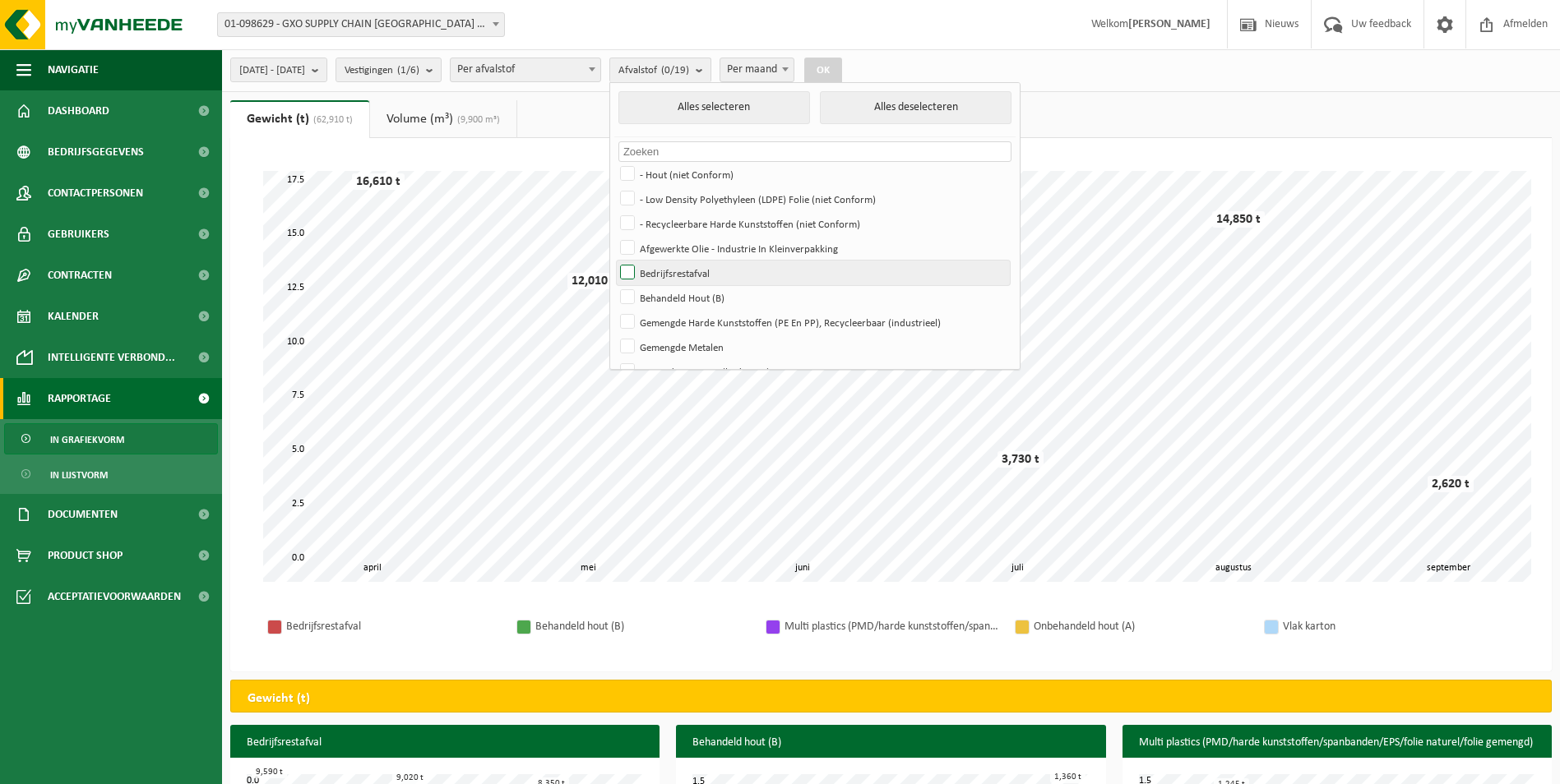
click at [670, 270] on label "Bedrijfsrestafval" at bounding box center [813, 273] width 393 height 25
click at [615, 260] on input "Bedrijfsrestafval" at bounding box center [614, 260] width 1 height 1
checkbox input "true"
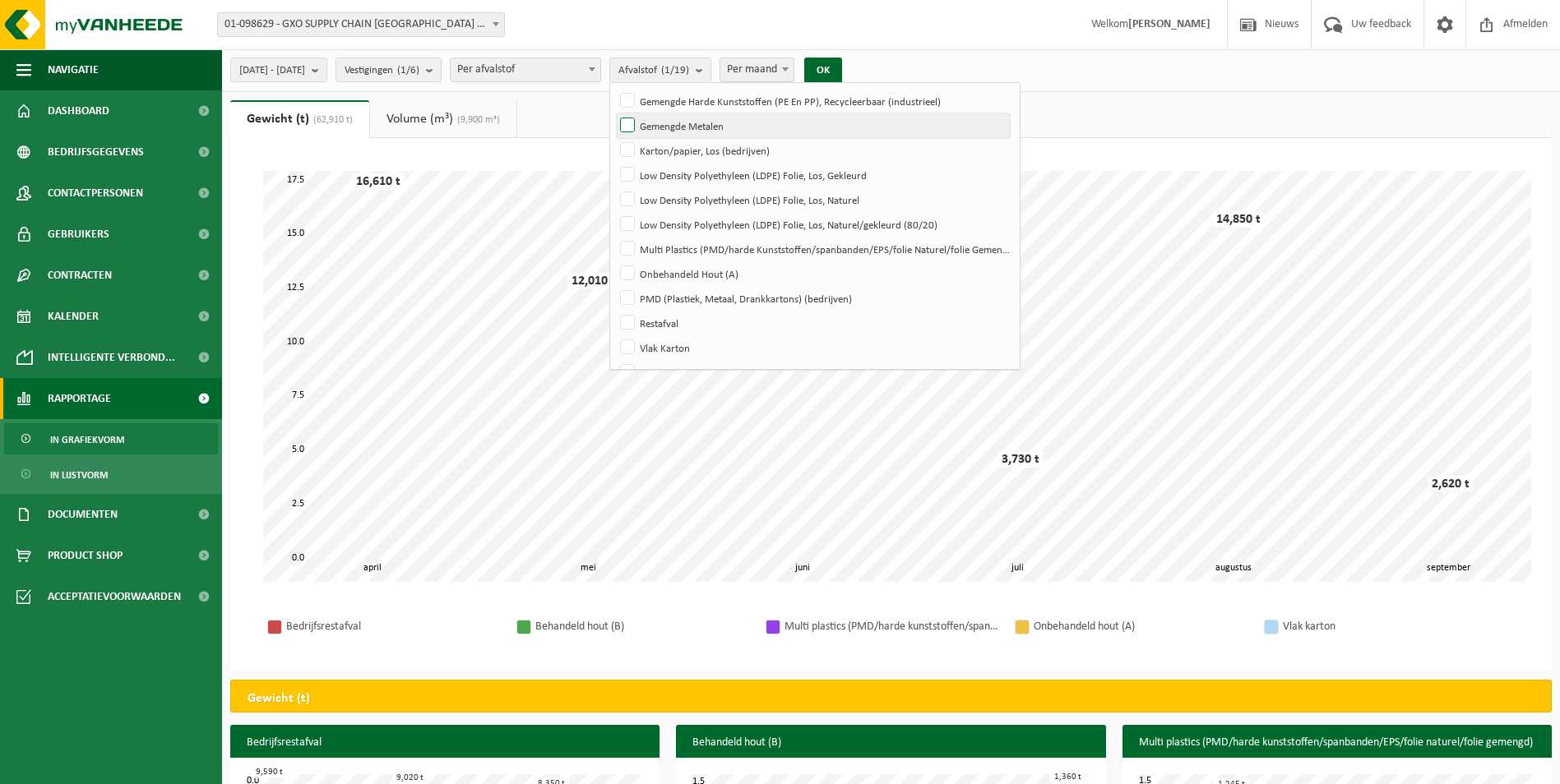
scroll to position [246, 0]
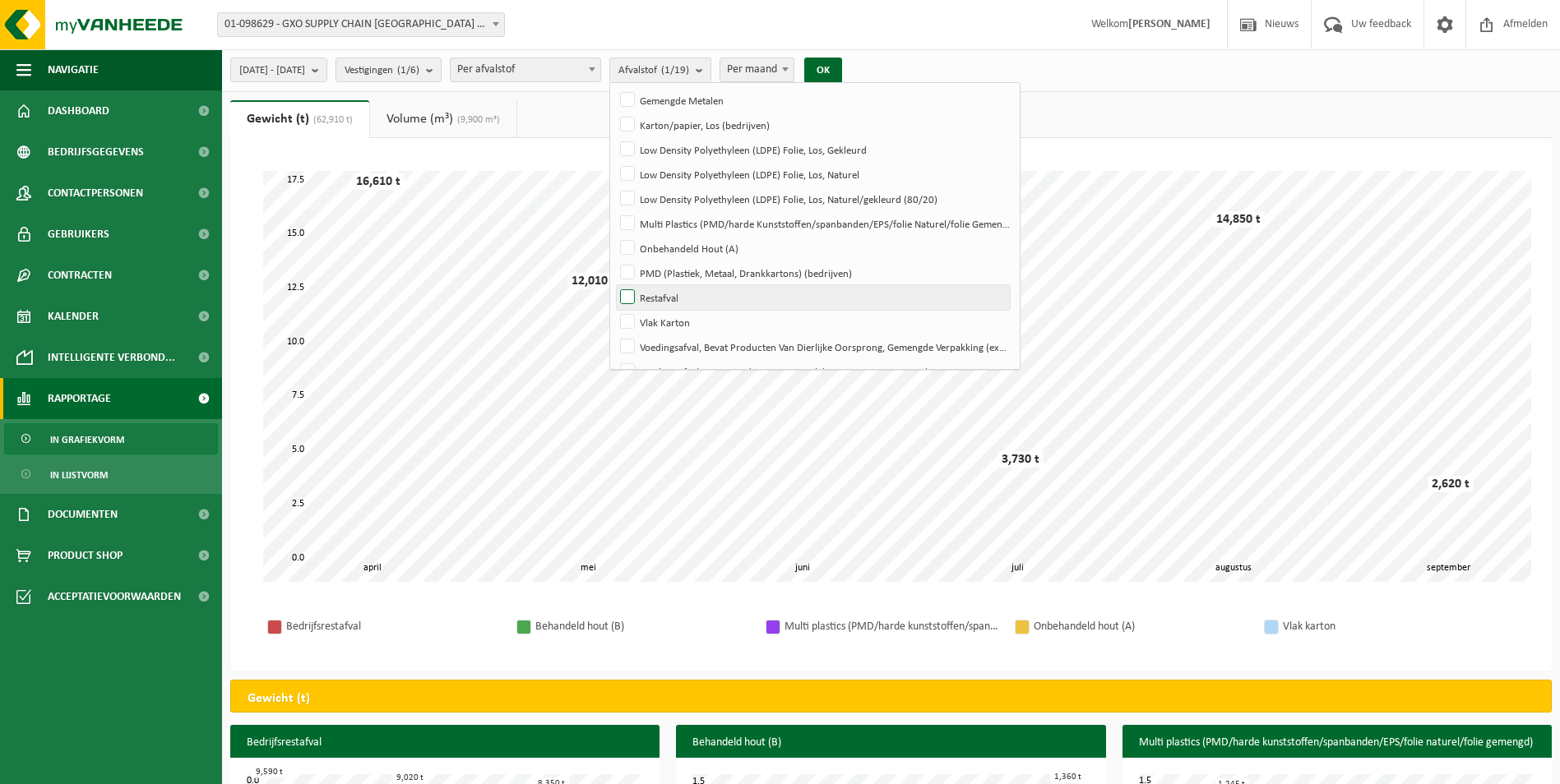
click at [676, 298] on label "Restafval" at bounding box center [813, 298] width 393 height 25
click at [615, 286] on input "Restafval" at bounding box center [614, 285] width 1 height 1
checkbox input "true"
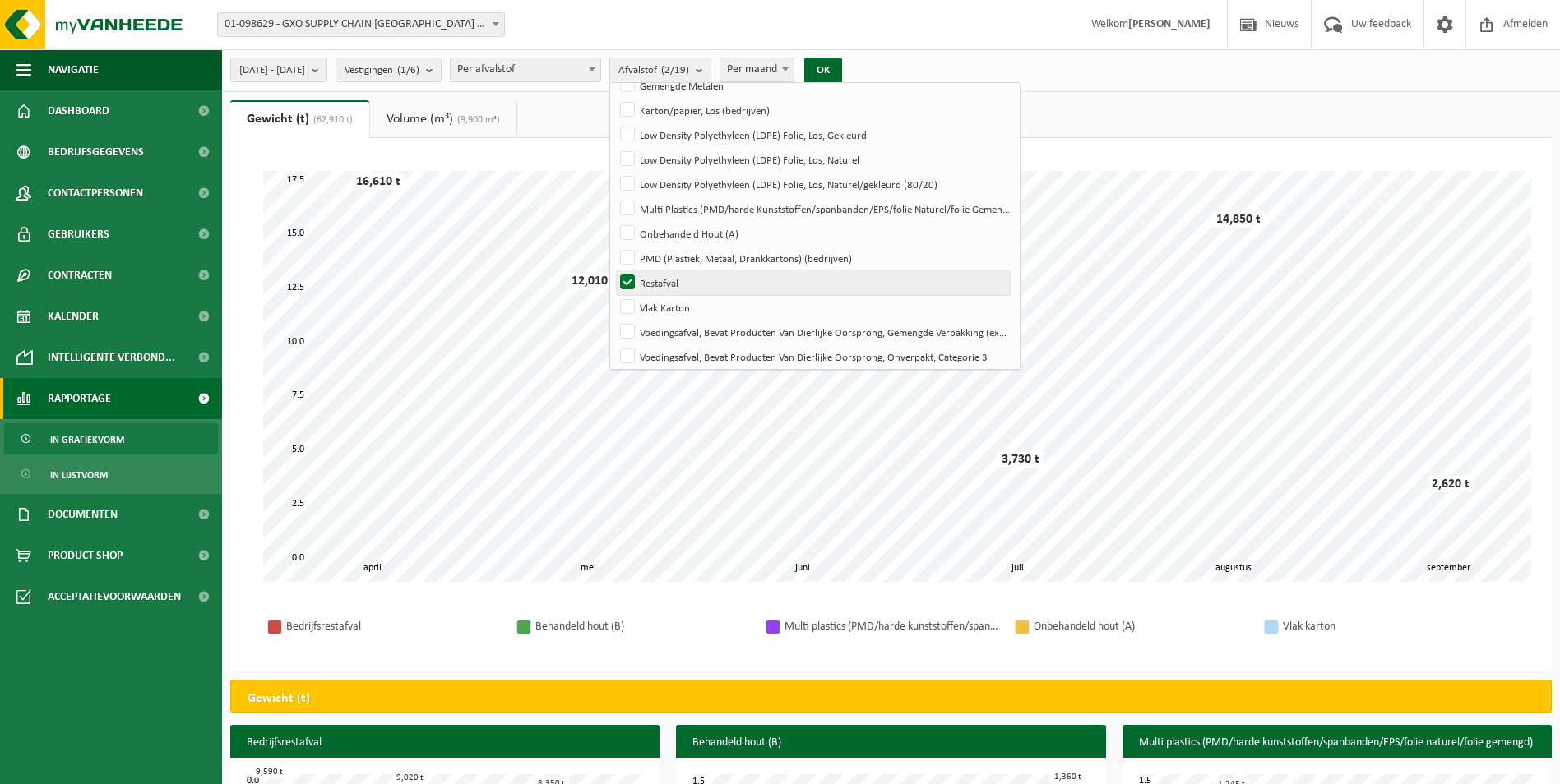
scroll to position [269, 0]
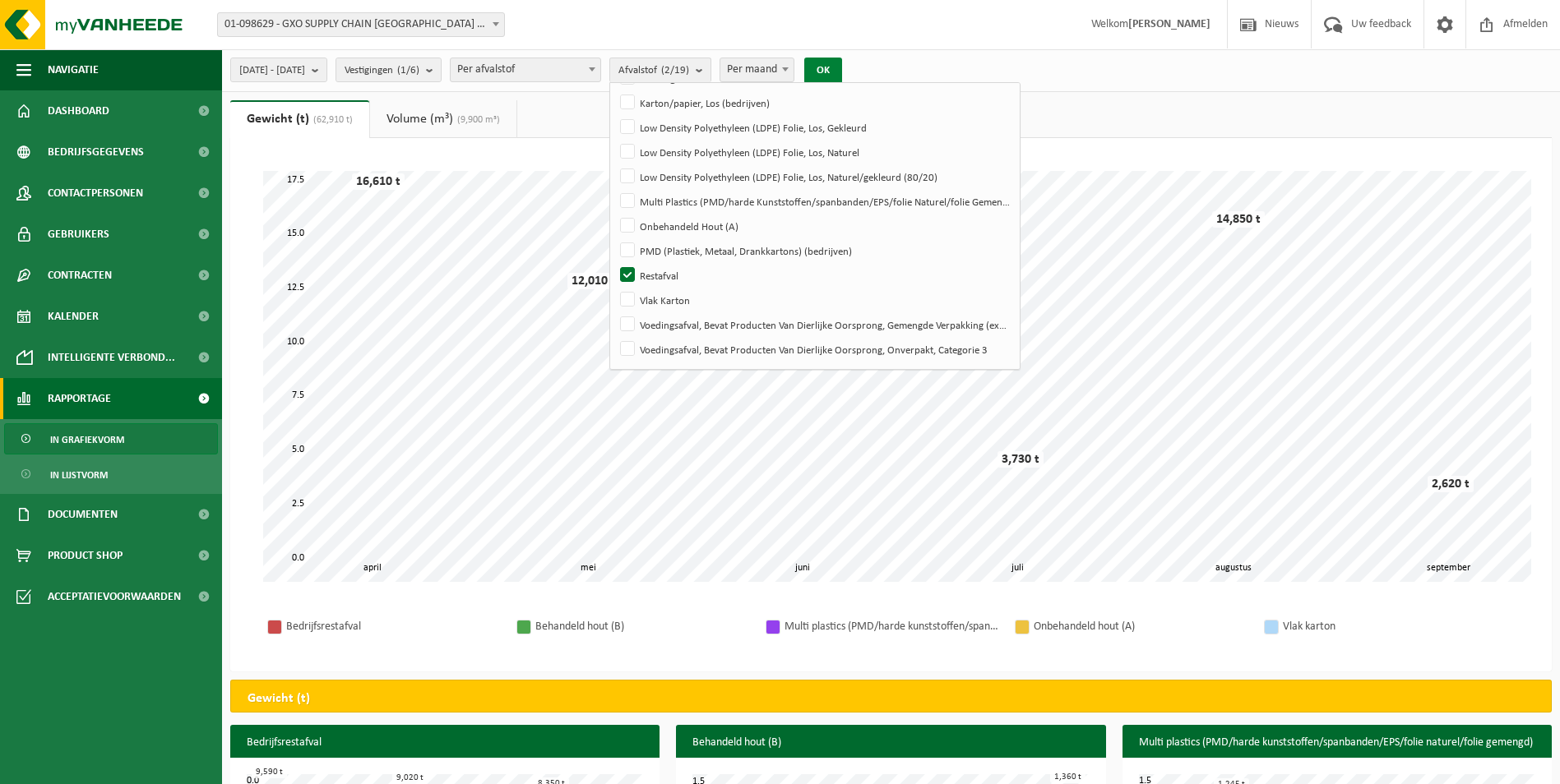
click at [842, 70] on button "OK" at bounding box center [823, 71] width 38 height 27
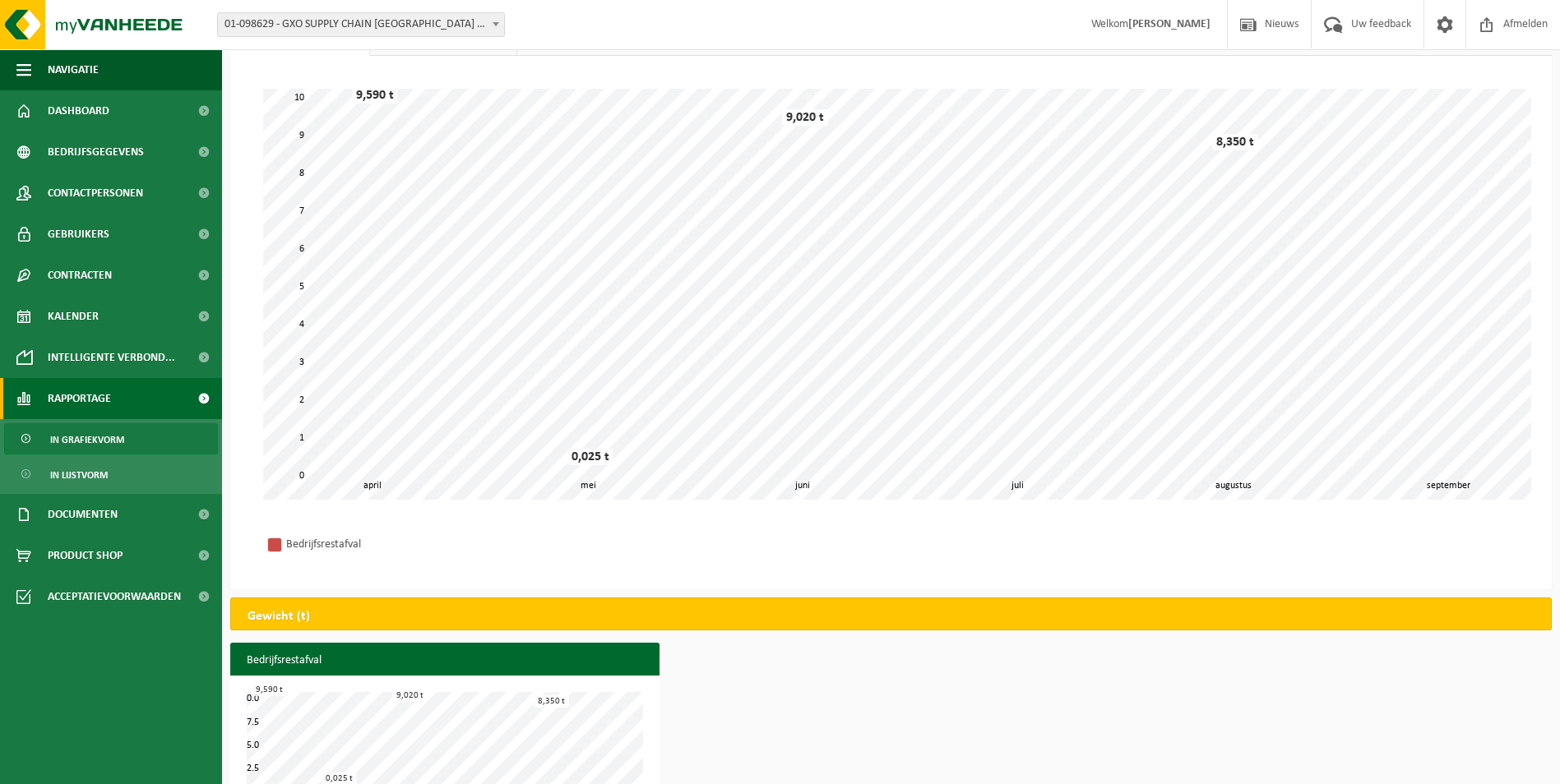
scroll to position [137, 0]
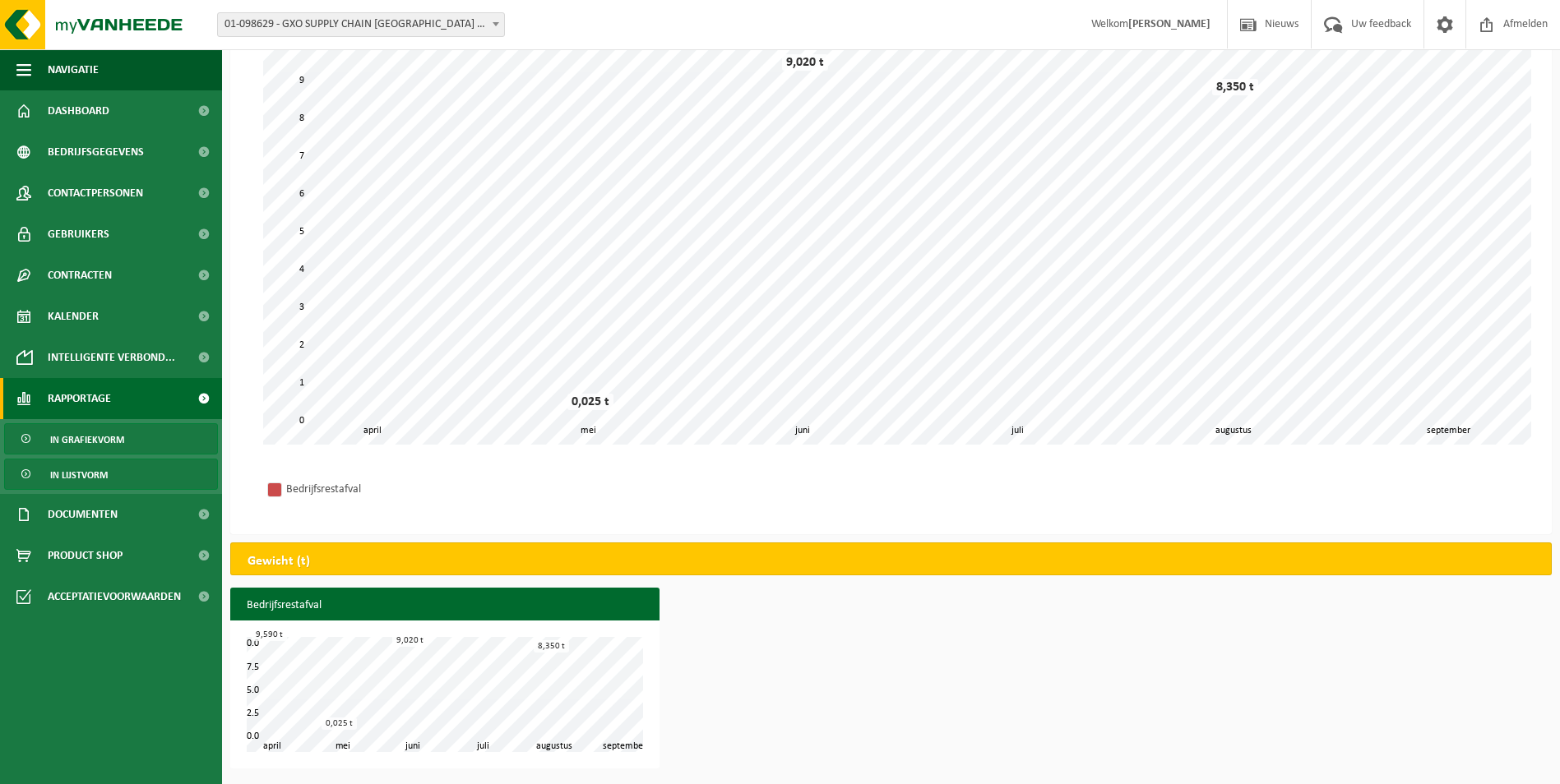
click at [94, 478] on span "In lijstvorm" at bounding box center [79, 474] width 58 height 31
